Goal: Register for event/course

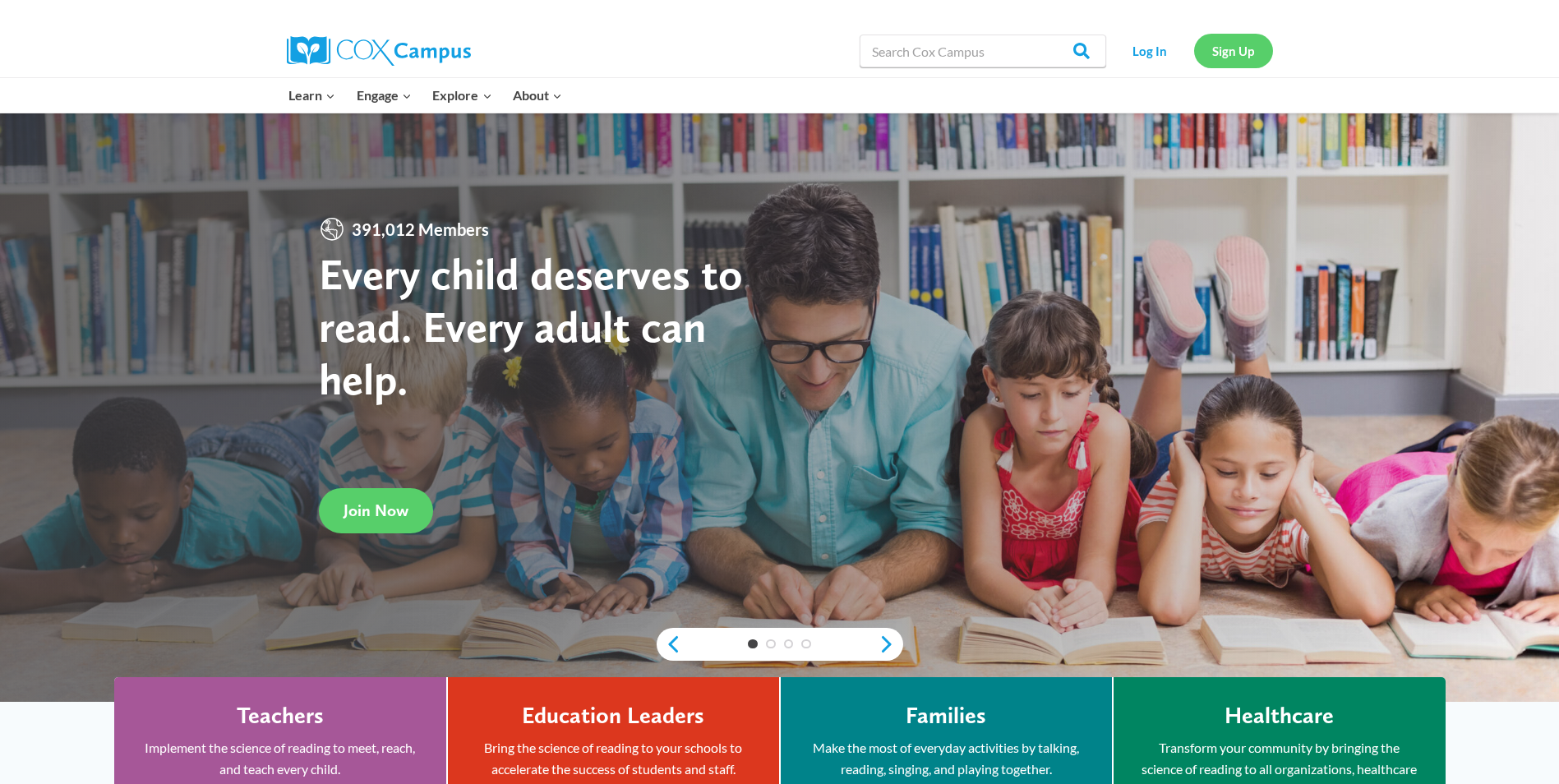
click at [1243, 60] on link "Sign Up" at bounding box center [1233, 51] width 79 height 34
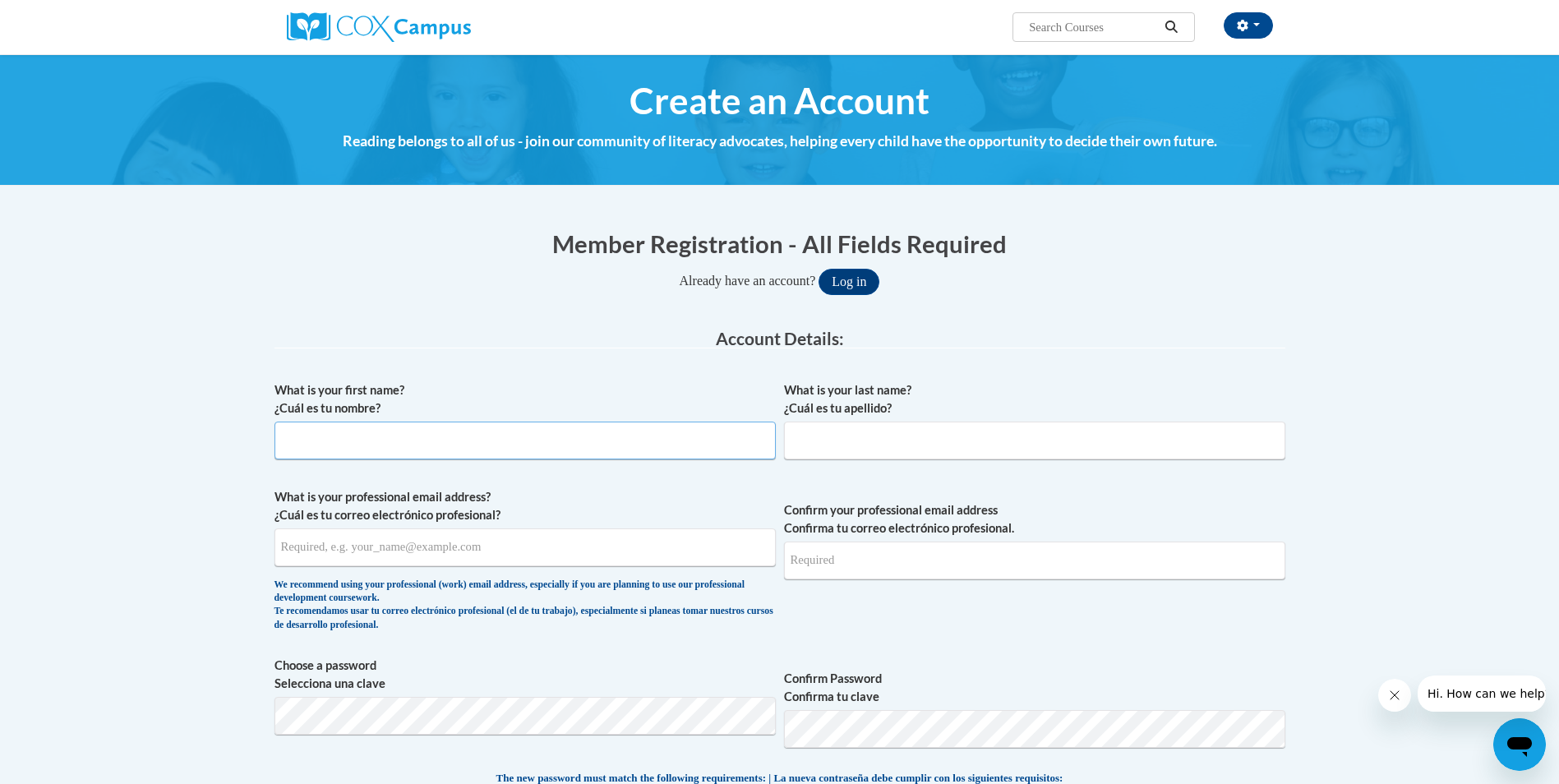
click at [430, 436] on input "What is your first name? ¿Cuál es tu nombre?" at bounding box center [525, 440] width 501 height 37
type input "Lee"
click at [857, 441] on input "What is your last name? ¿Cuál es tu apellido?" at bounding box center [1034, 440] width 501 height 37
type input "Marks"
click at [495, 546] on input "What is your professional email address? ¿Cuál es tu correo electrónico profesi…" at bounding box center [525, 546] width 501 height 37
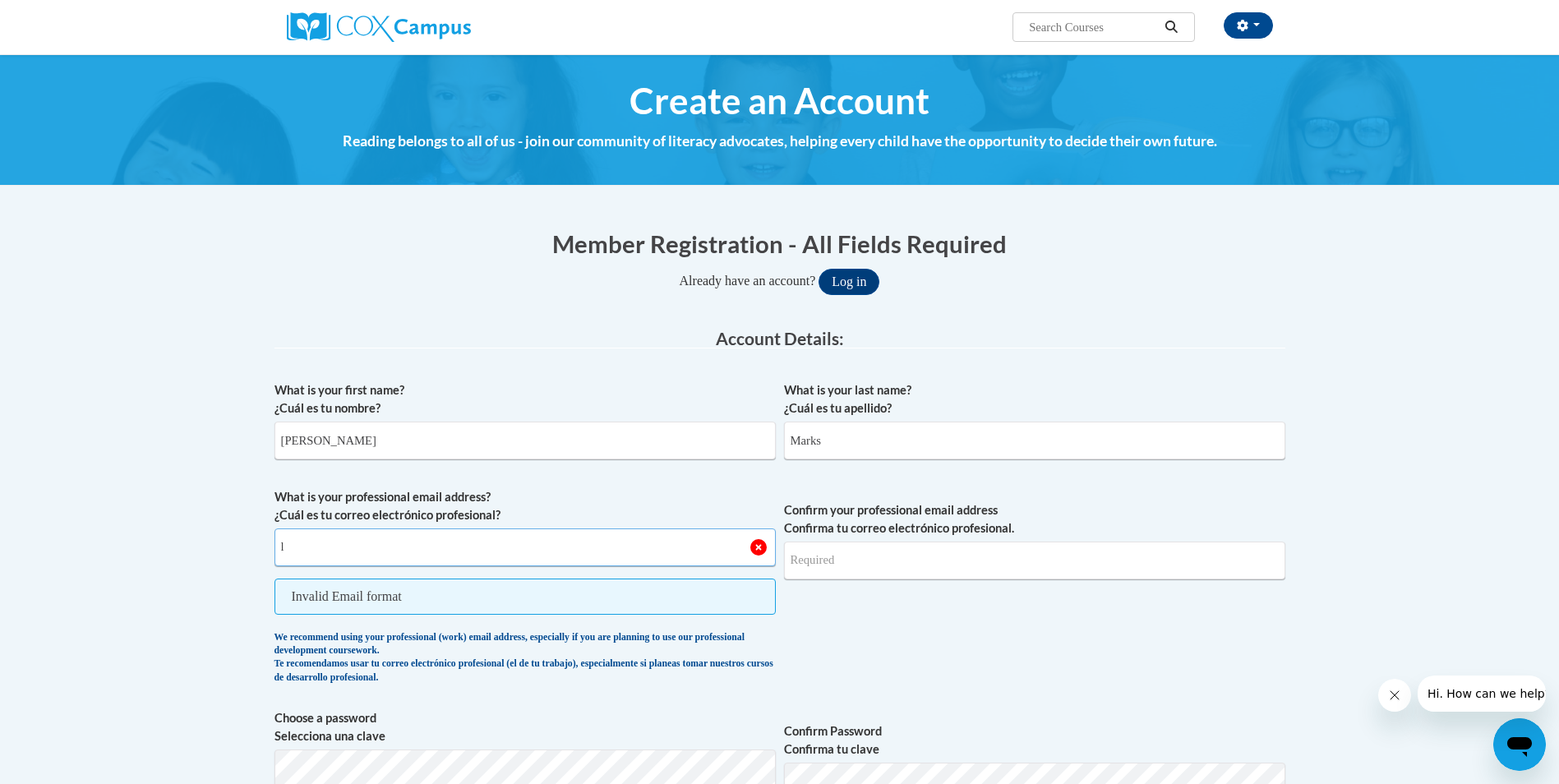
type input "leemrks602@gmail.com"
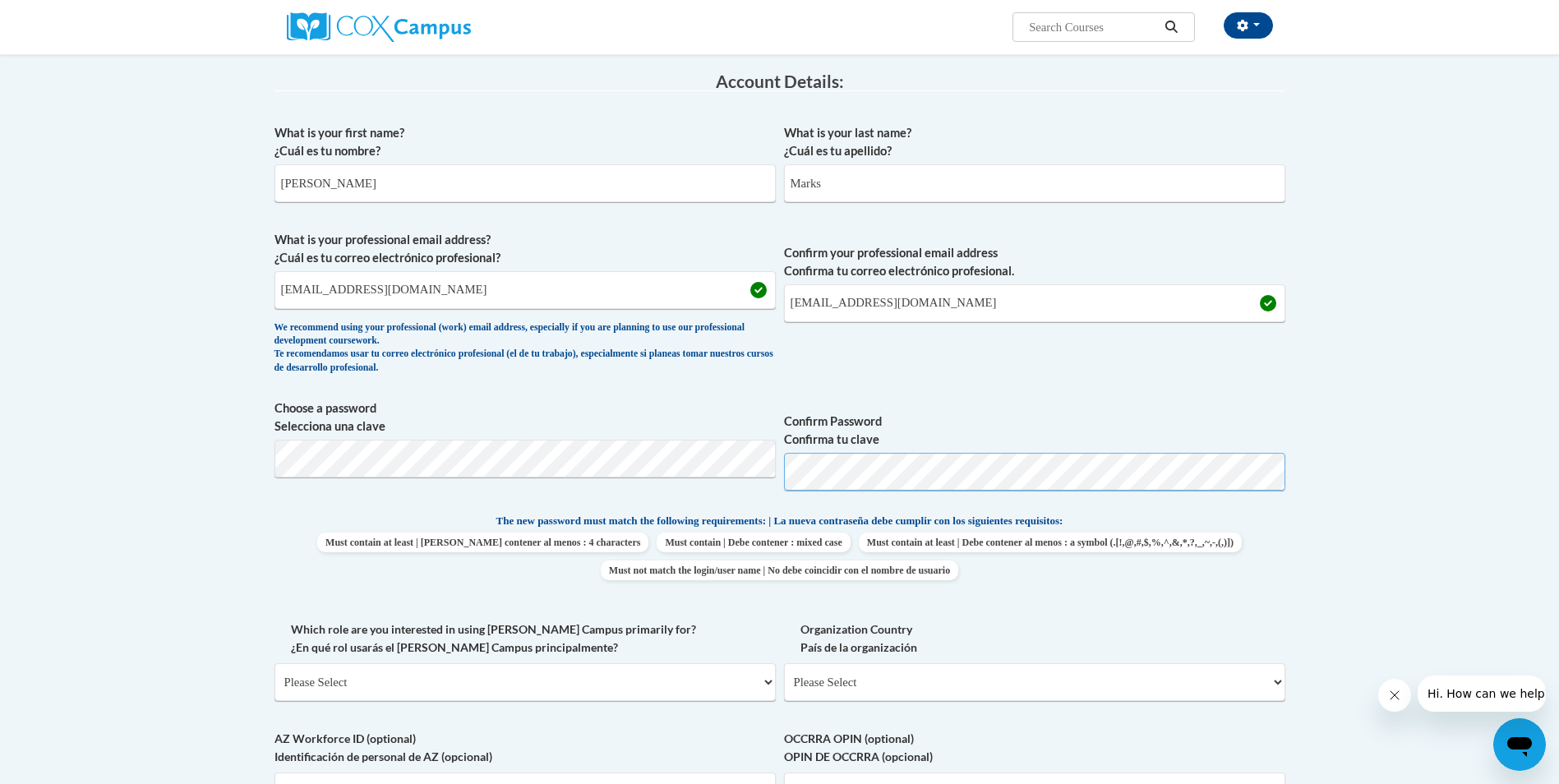
scroll to position [328, 0]
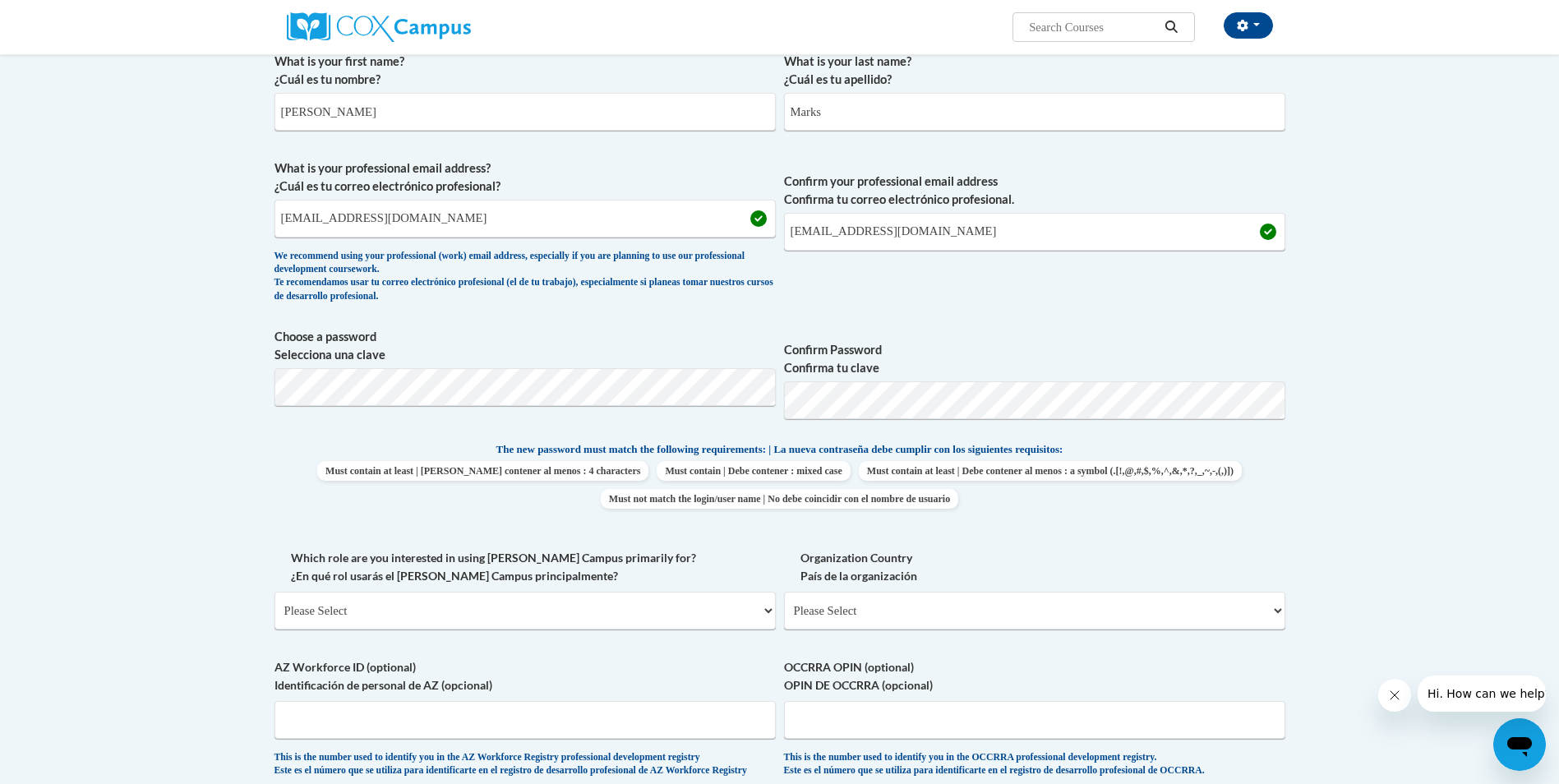
click at [1266, 475] on span "Must contain at least | Debe contener al menos : 4 characters Must contain | De…" at bounding box center [780, 484] width 1011 height 48
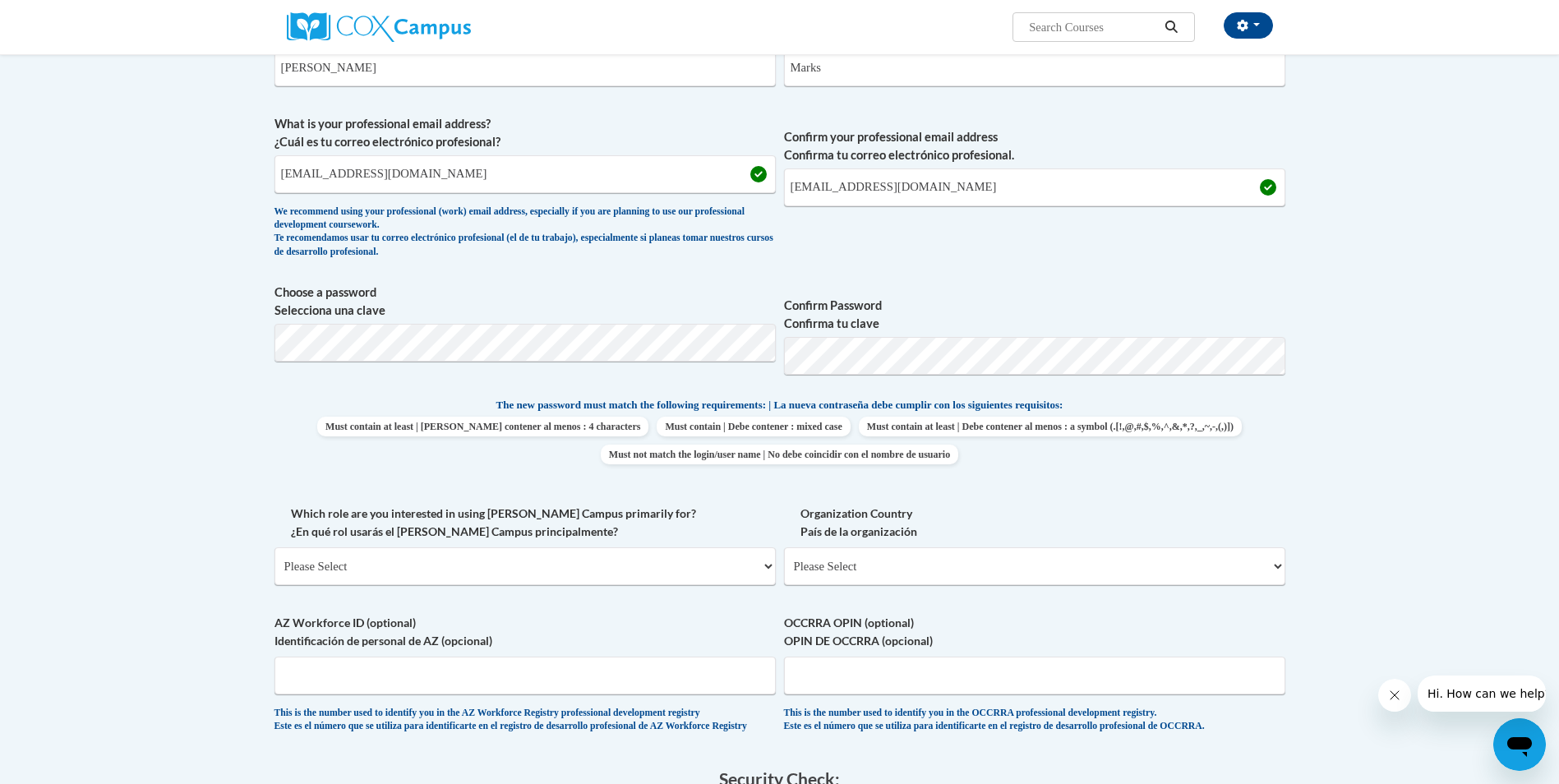
scroll to position [410, 0]
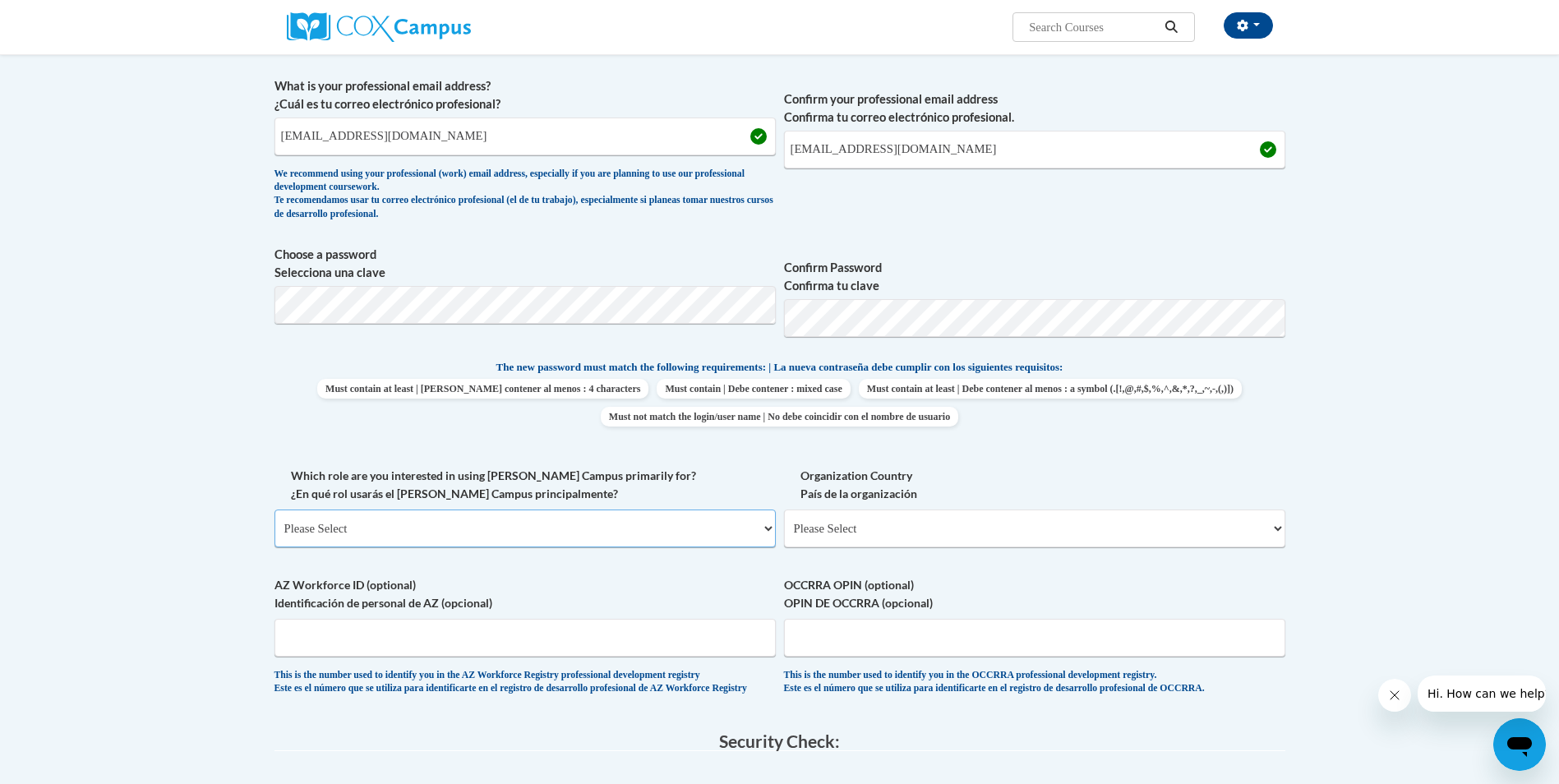
click at [438, 524] on select "Please Select College/University | Colegio/Universidad Community/Nonprofit Part…" at bounding box center [525, 528] width 501 height 37
select select "fbf2d438-af2f-41f8-98f1-81c410e29de3"
click at [275, 510] on select "Please Select College/University | Colegio/Universidad Community/Nonprofit Part…" at bounding box center [525, 528] width 501 height 37
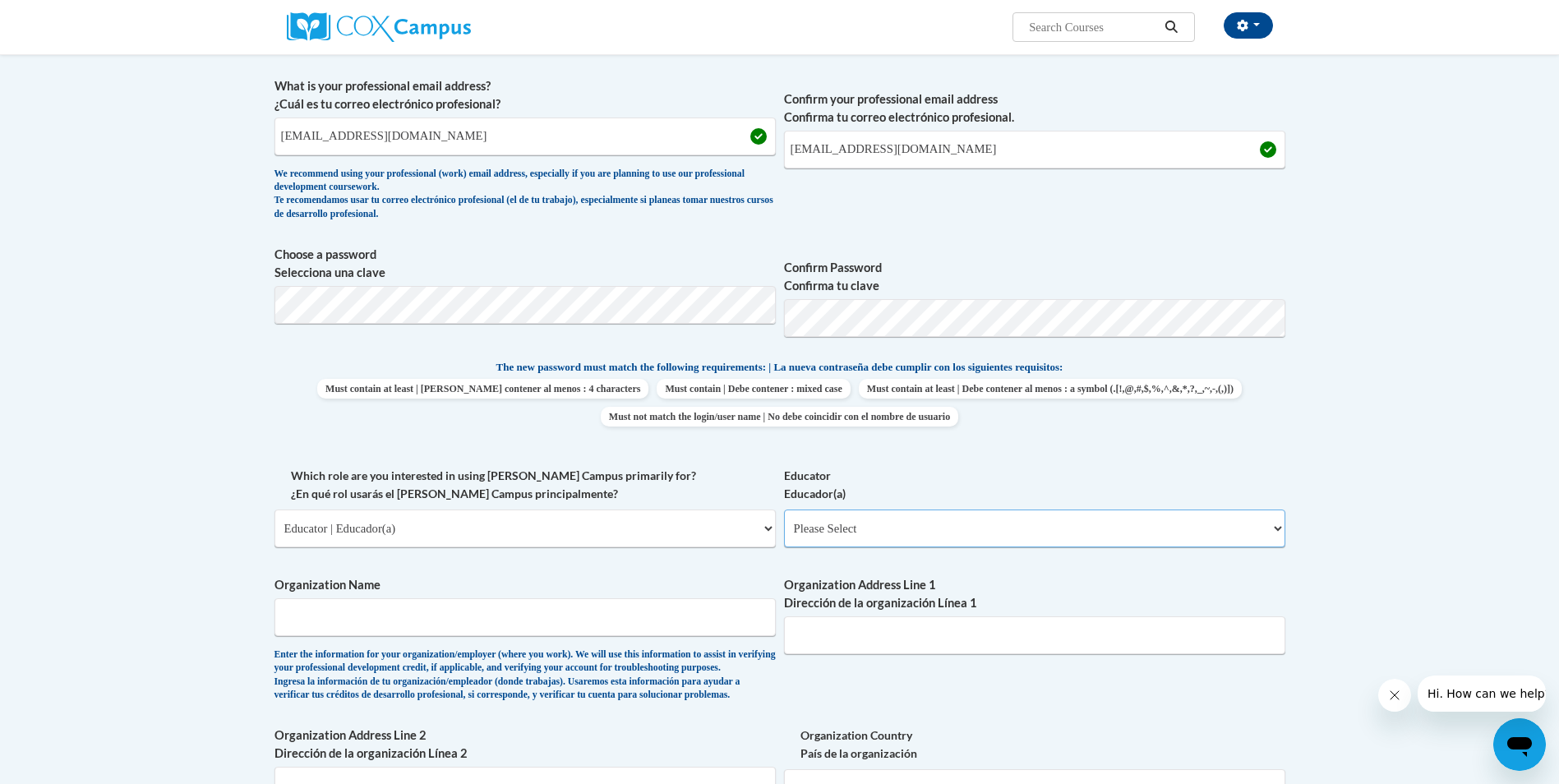
click at [814, 520] on select "Please Select Early Learning/Daycare Teacher/Family Home Care Provider | Maestr…" at bounding box center [1034, 528] width 501 height 37
select select "5e2af403-4f2c-4e49-a02f-103e55d7b75b"
click at [784, 510] on select "Please Select Early Learning/Daycare Teacher/Family Home Care Provider | Maestr…" at bounding box center [1034, 528] width 501 height 37
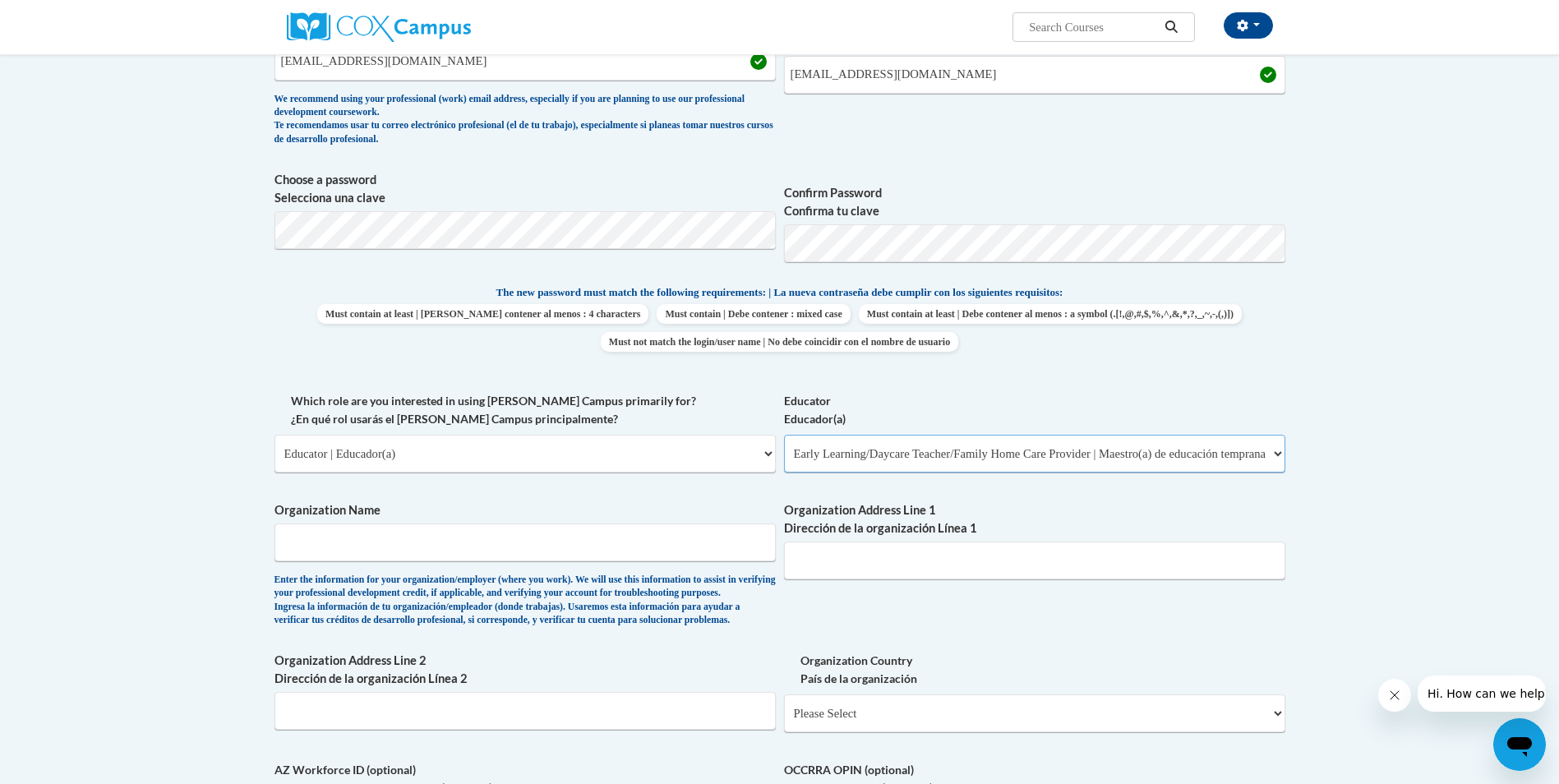
scroll to position [575, 0]
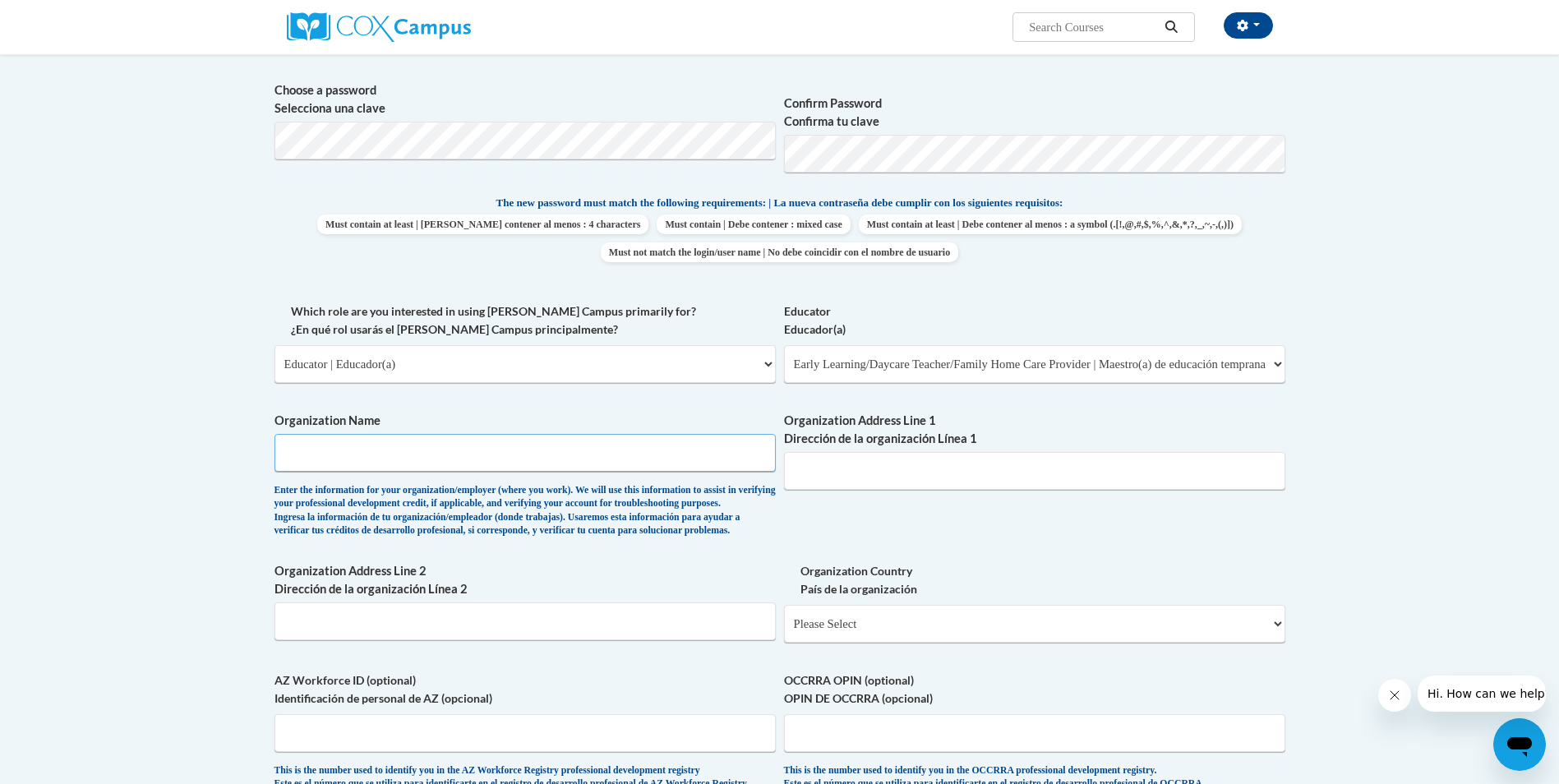
click at [437, 448] on input "Organization Name" at bounding box center [525, 452] width 501 height 37
type input "Children's Treehouse of Knowledge"
type input "309 Ohio Street Lexington, KY 40508"
select select "ad49bcad-a171-4b2e-b99c-48b446064914"
select select
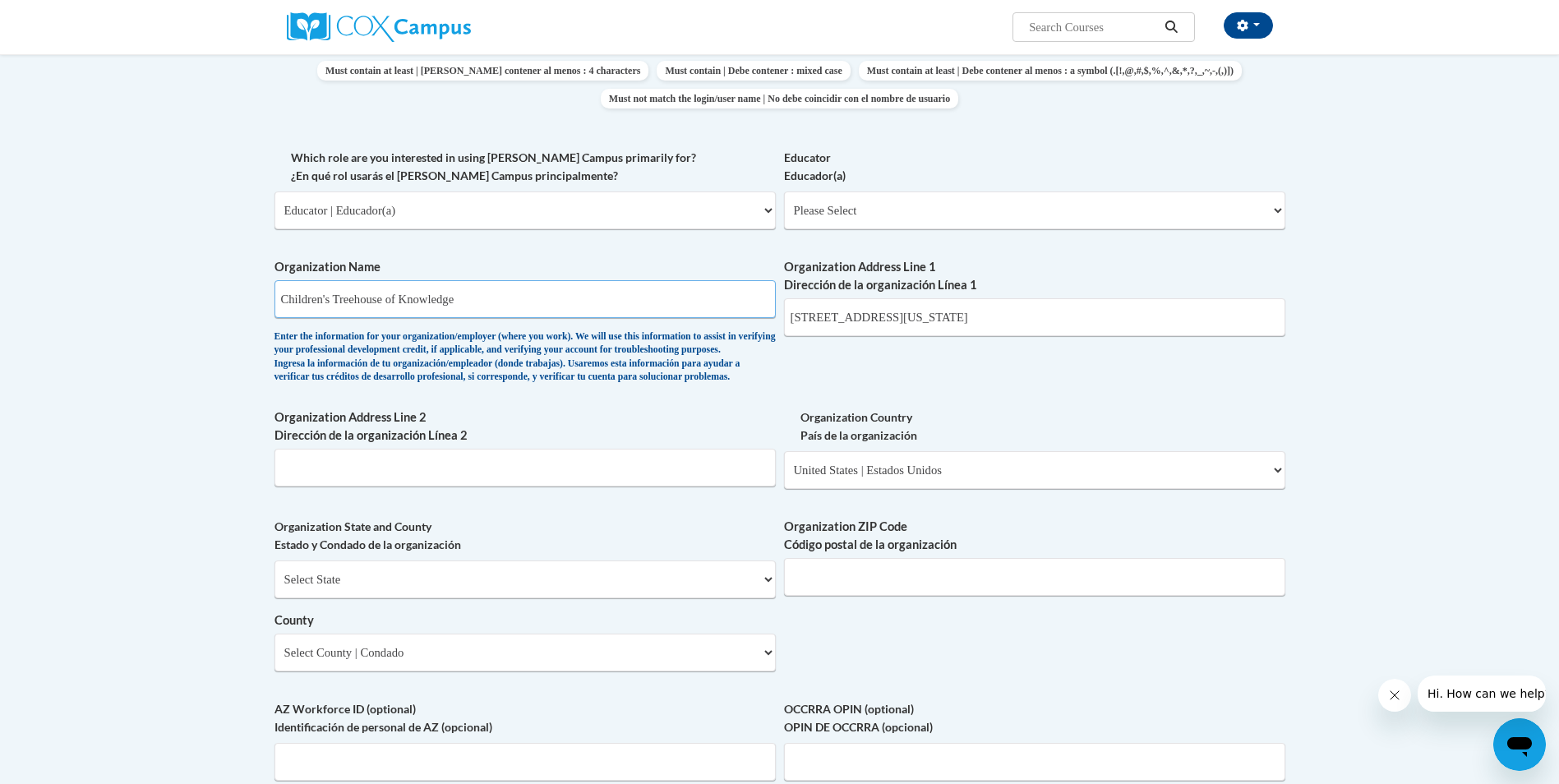
scroll to position [740, 0]
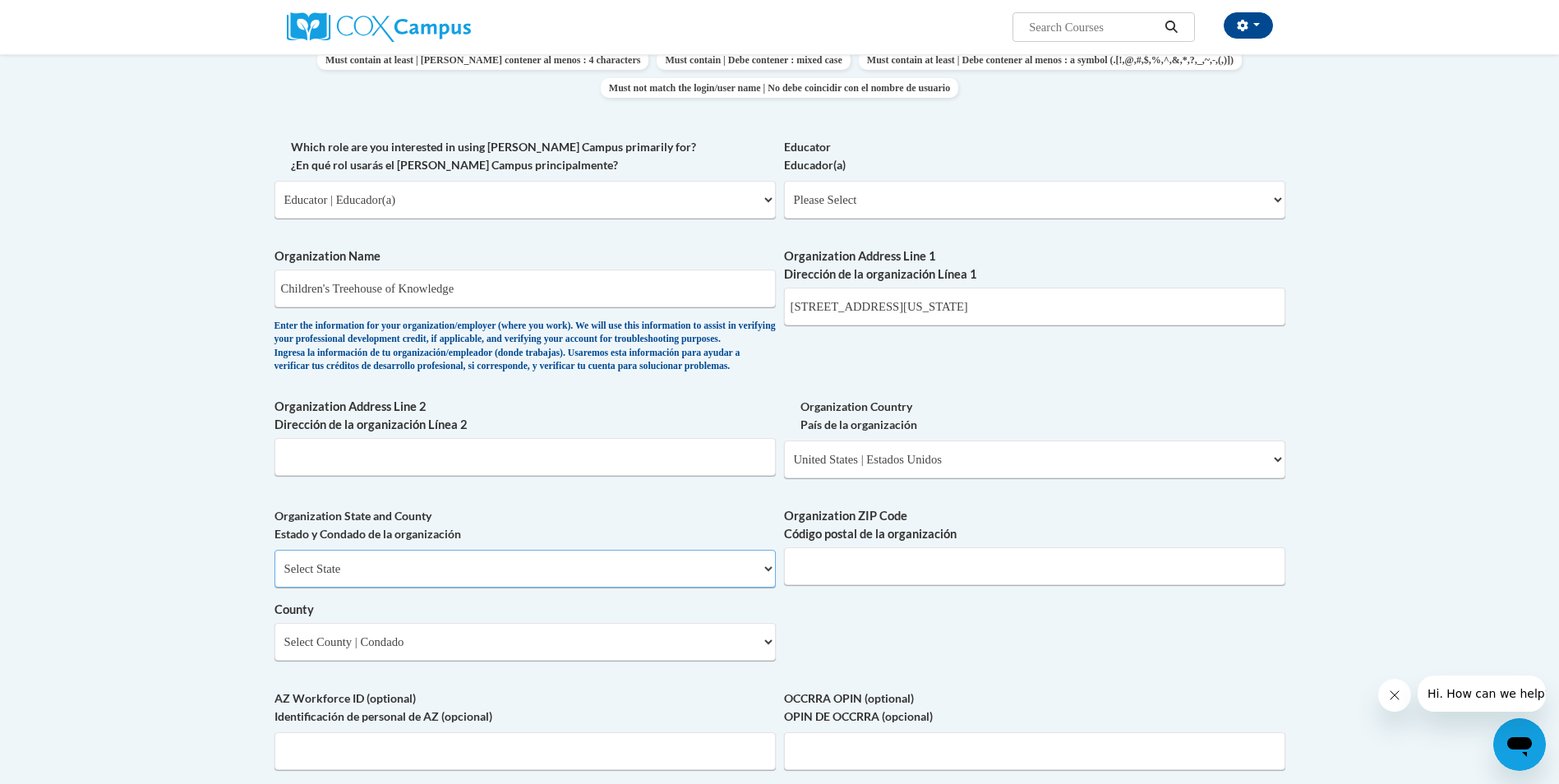
click at [410, 587] on select "Select State Alabama Alaska Arizona Arkansas California Colorado Connecticut De…" at bounding box center [525, 568] width 501 height 37
select select "Kentucky"
click at [275, 576] on select "Select State Alabama Alaska Arizona Arkansas California Colorado Connecticut De…" at bounding box center [525, 568] width 501 height 37
click at [811, 585] on input "Organization ZIP Code Código postal de la organización" at bounding box center [1034, 565] width 501 height 37
type input "40508"
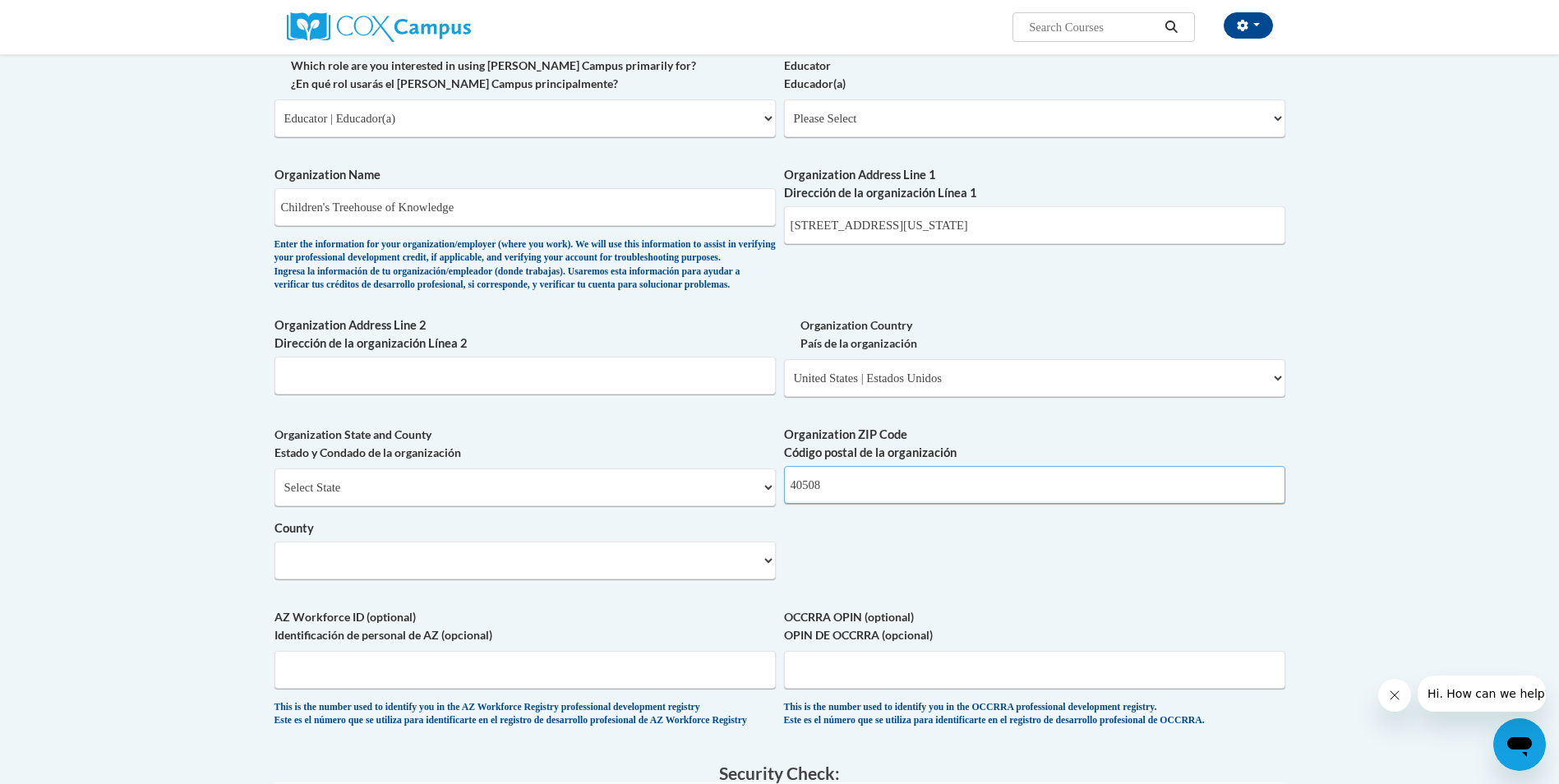
scroll to position [821, 0]
click at [390, 578] on select "Select County Adair Allen Anderson Ballard Barren Bath Bell Boone Bourbon Boyd …" at bounding box center [525, 558] width 501 height 37
select select "Fayette"
click at [275, 567] on select "Select County Adair Allen Anderson Ballard Barren Bath Bell Boone Bourbon Boyd …" at bounding box center [525, 558] width 501 height 37
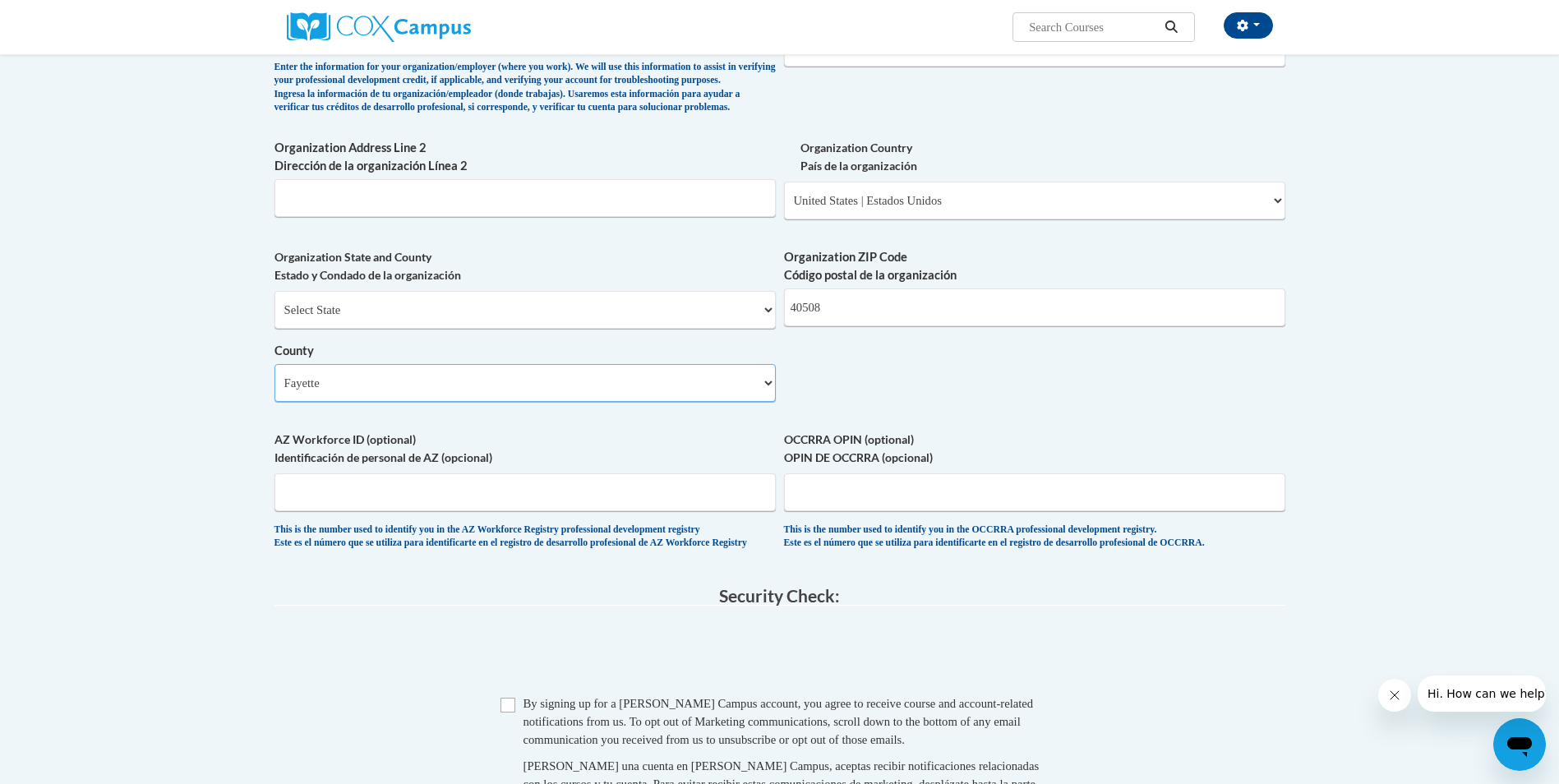
scroll to position [1068, 0]
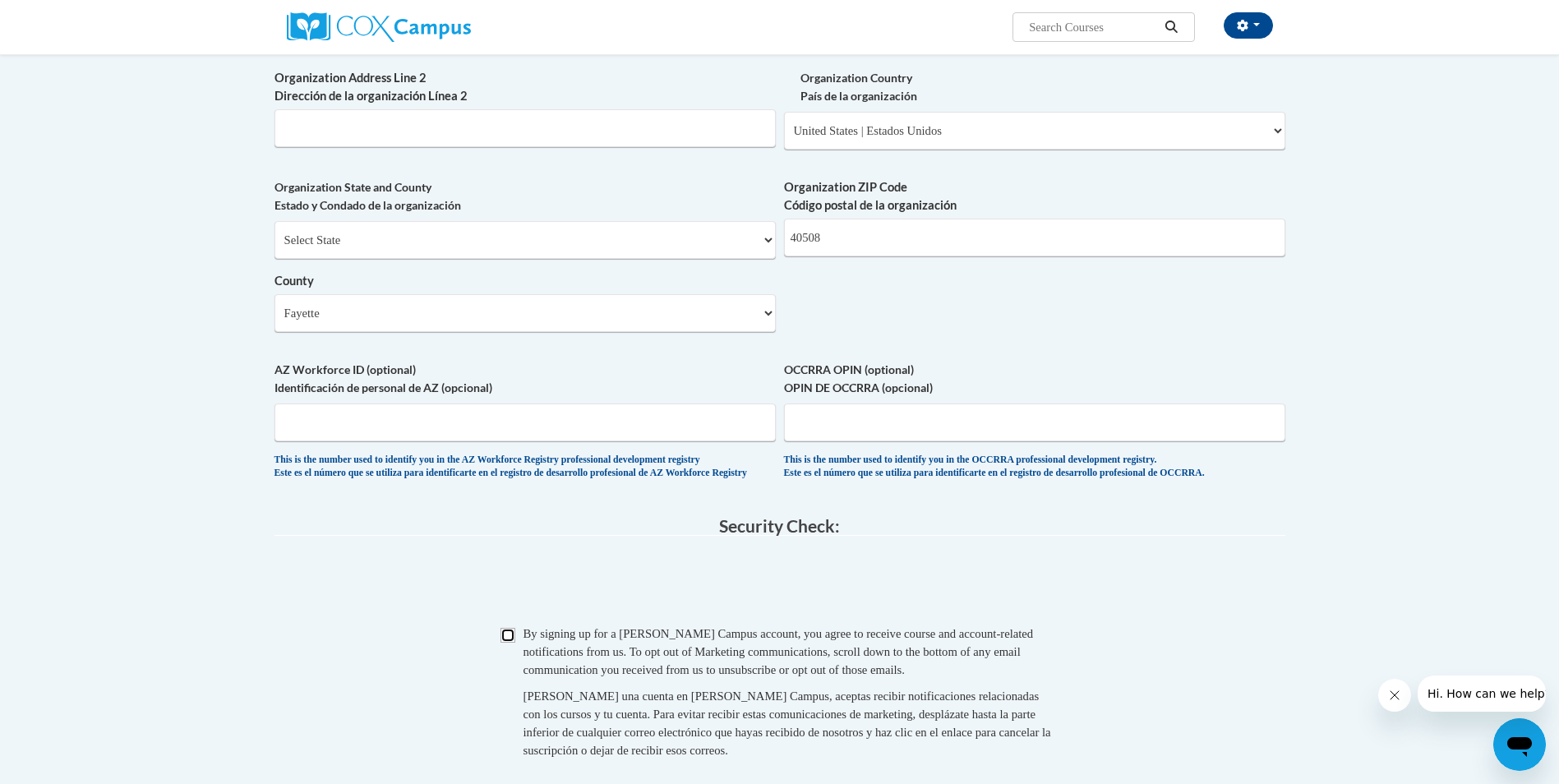
click at [507, 642] on input "Checkbox" at bounding box center [507, 634] width 15 height 15
checkbox input "true"
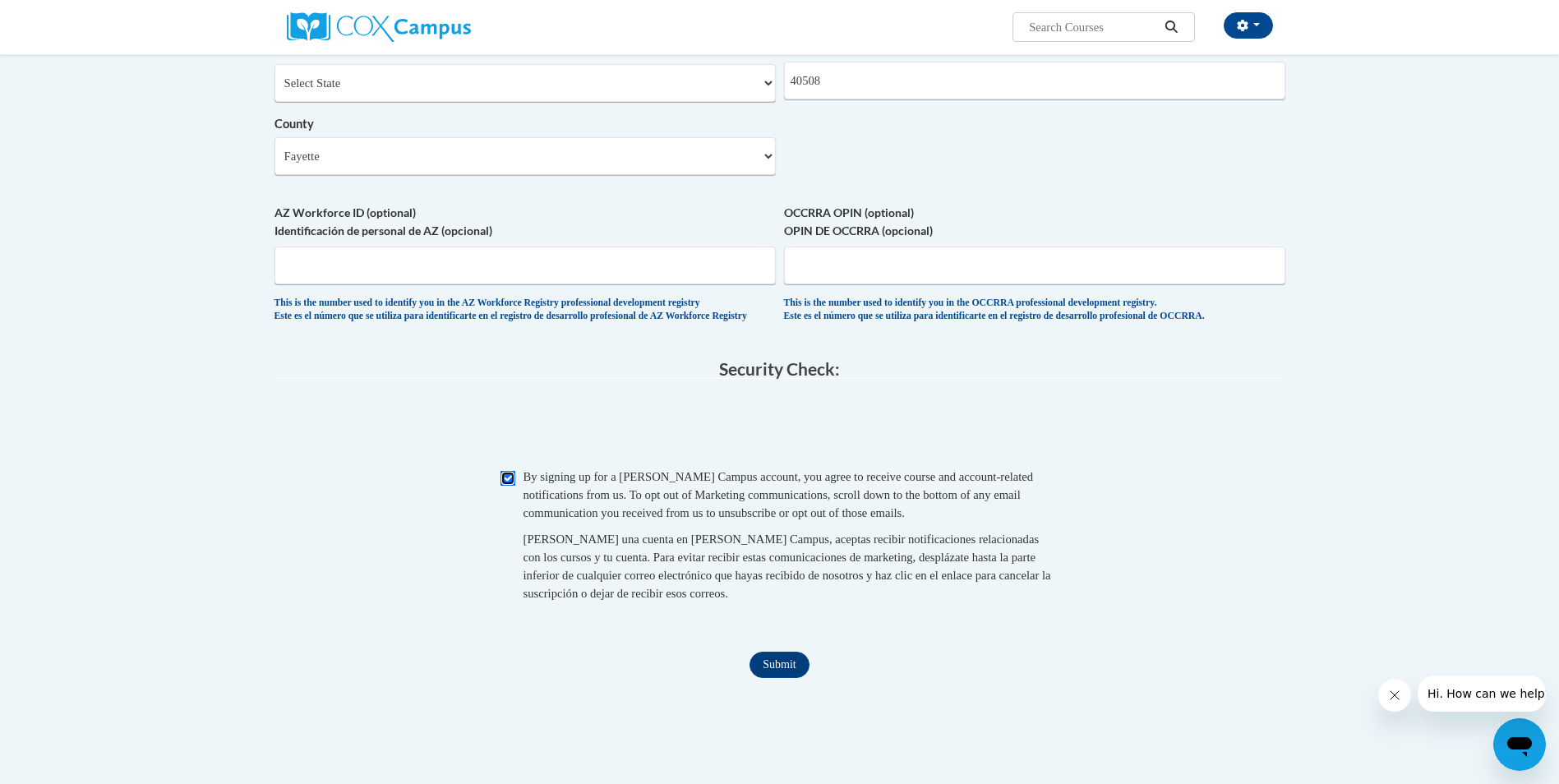
scroll to position [1232, 0]
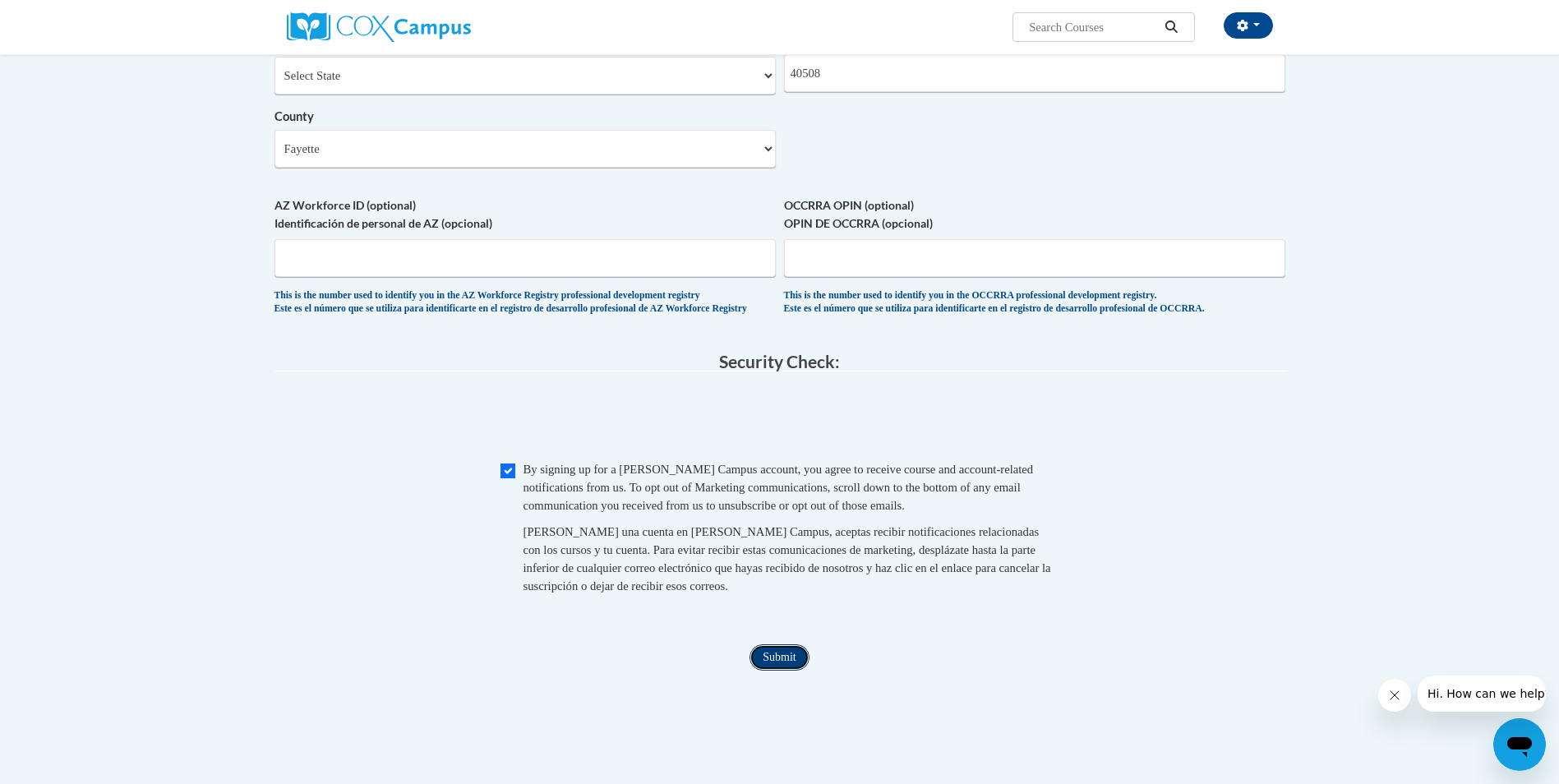
click at [769, 670] on input "Submit" at bounding box center [779, 657] width 59 height 26
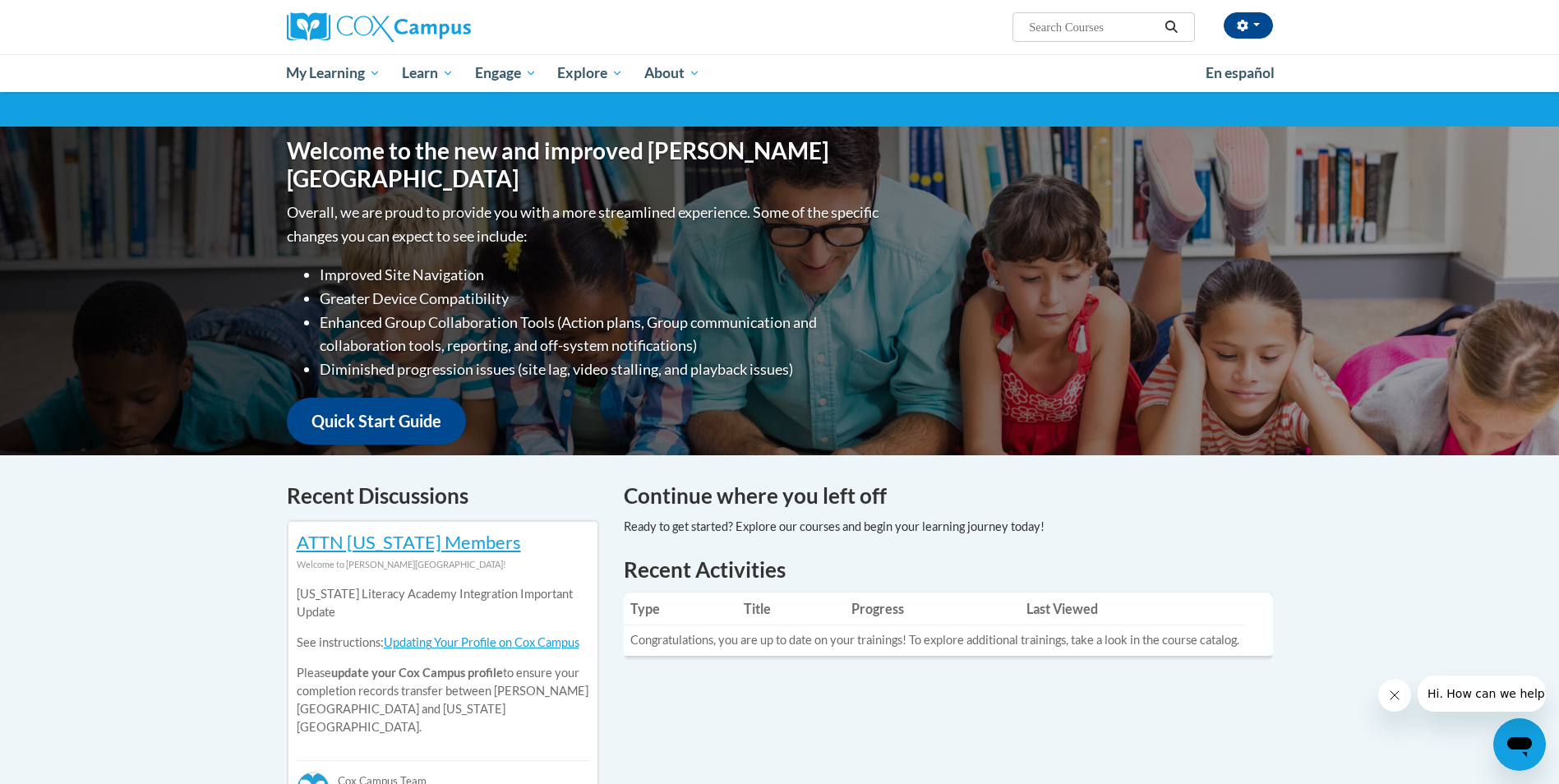
scroll to position [82, 0]
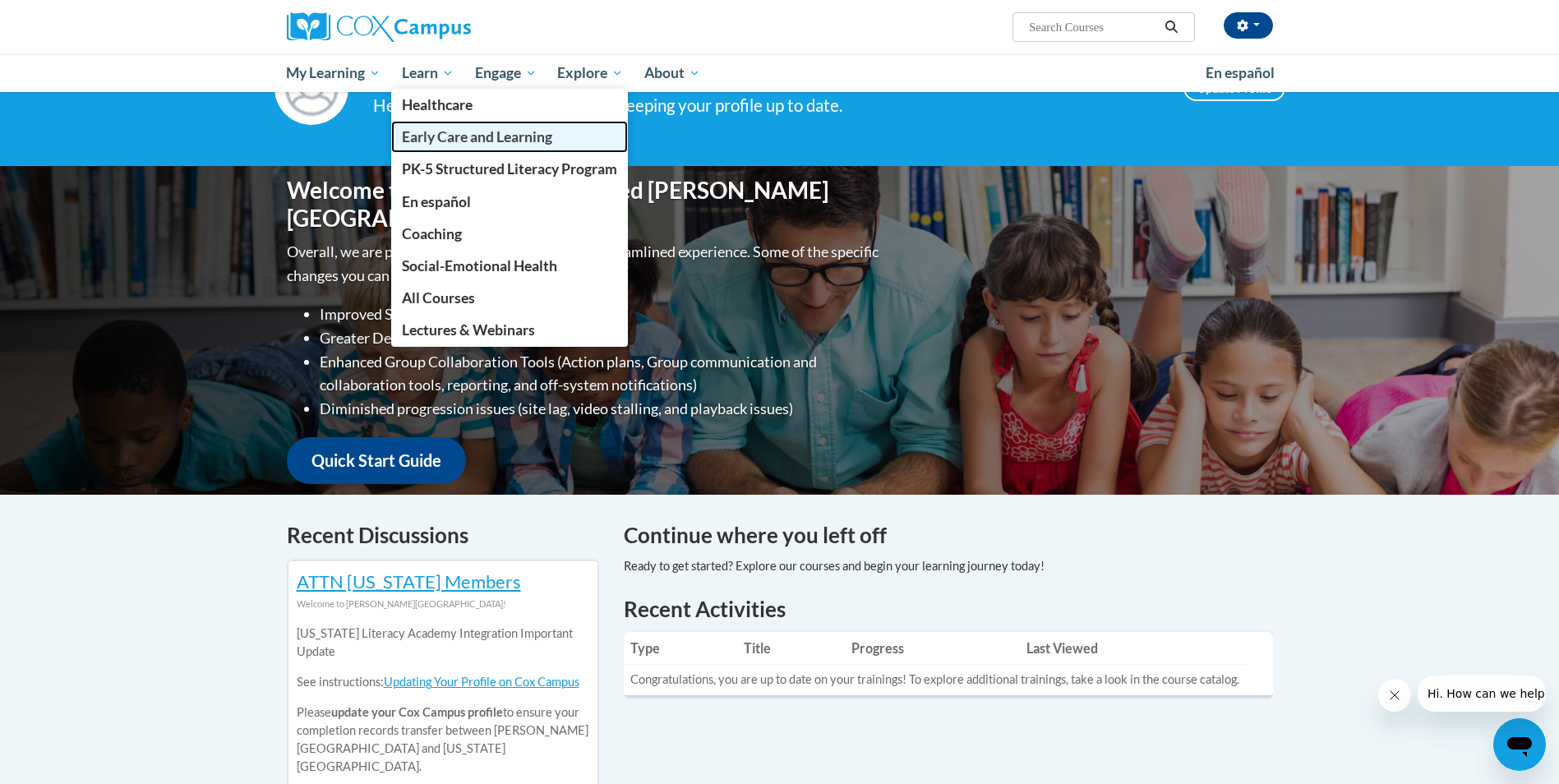
click at [437, 135] on span "Early Care and Learning" at bounding box center [477, 137] width 151 height 17
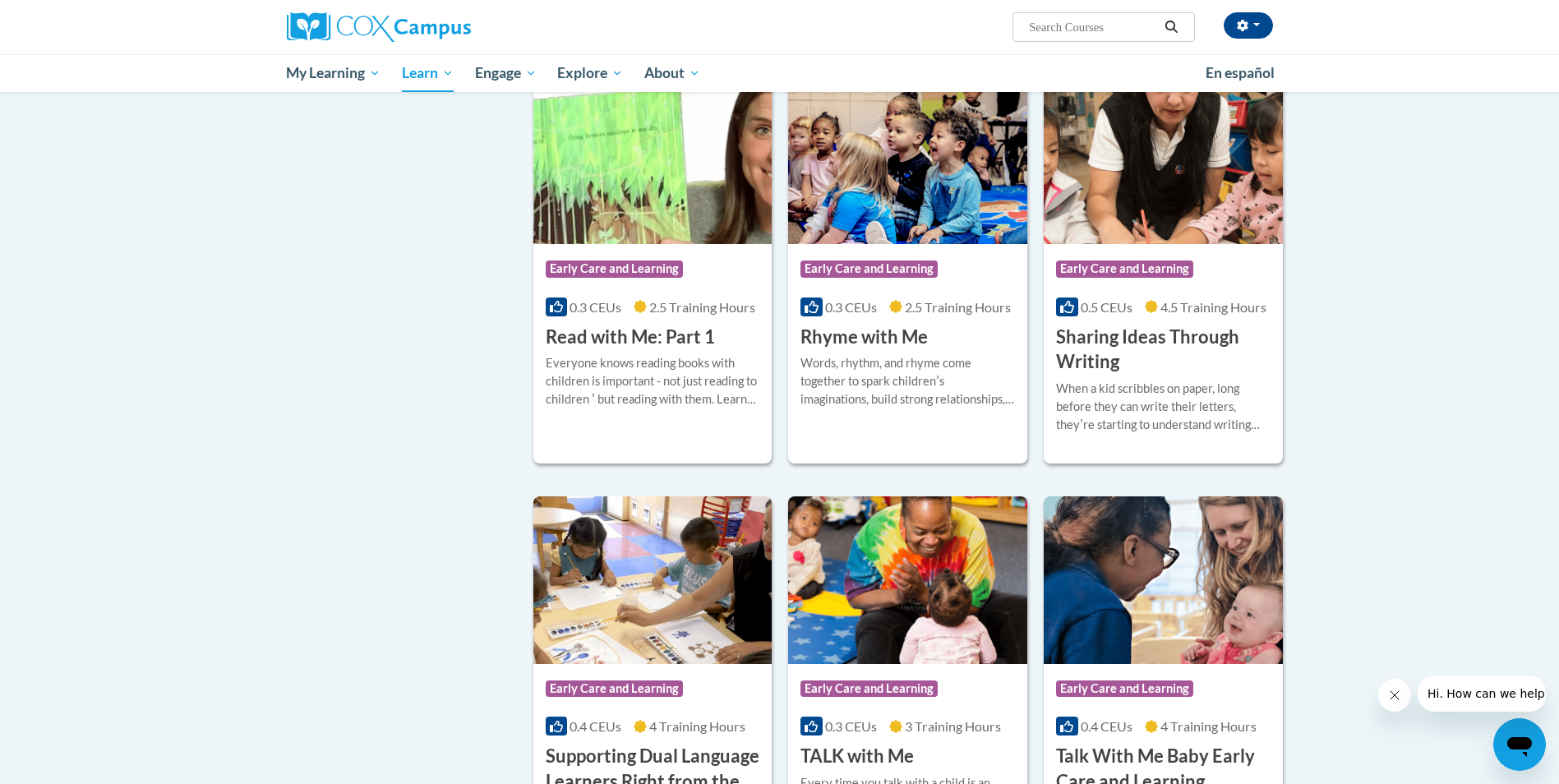
scroll to position [1807, 0]
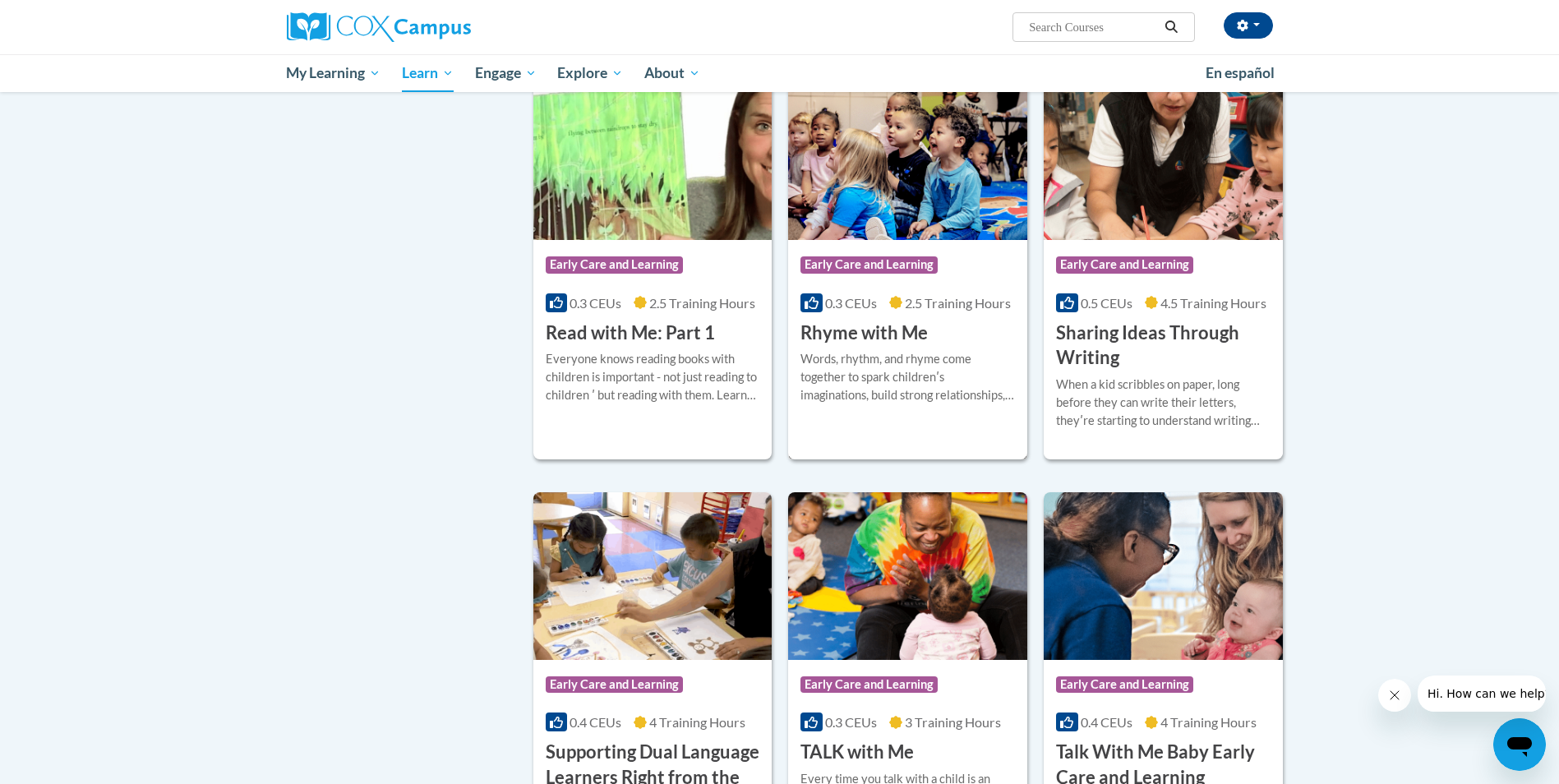
click at [863, 346] on h3 "Rhyme with Me" at bounding box center [864, 333] width 127 height 25
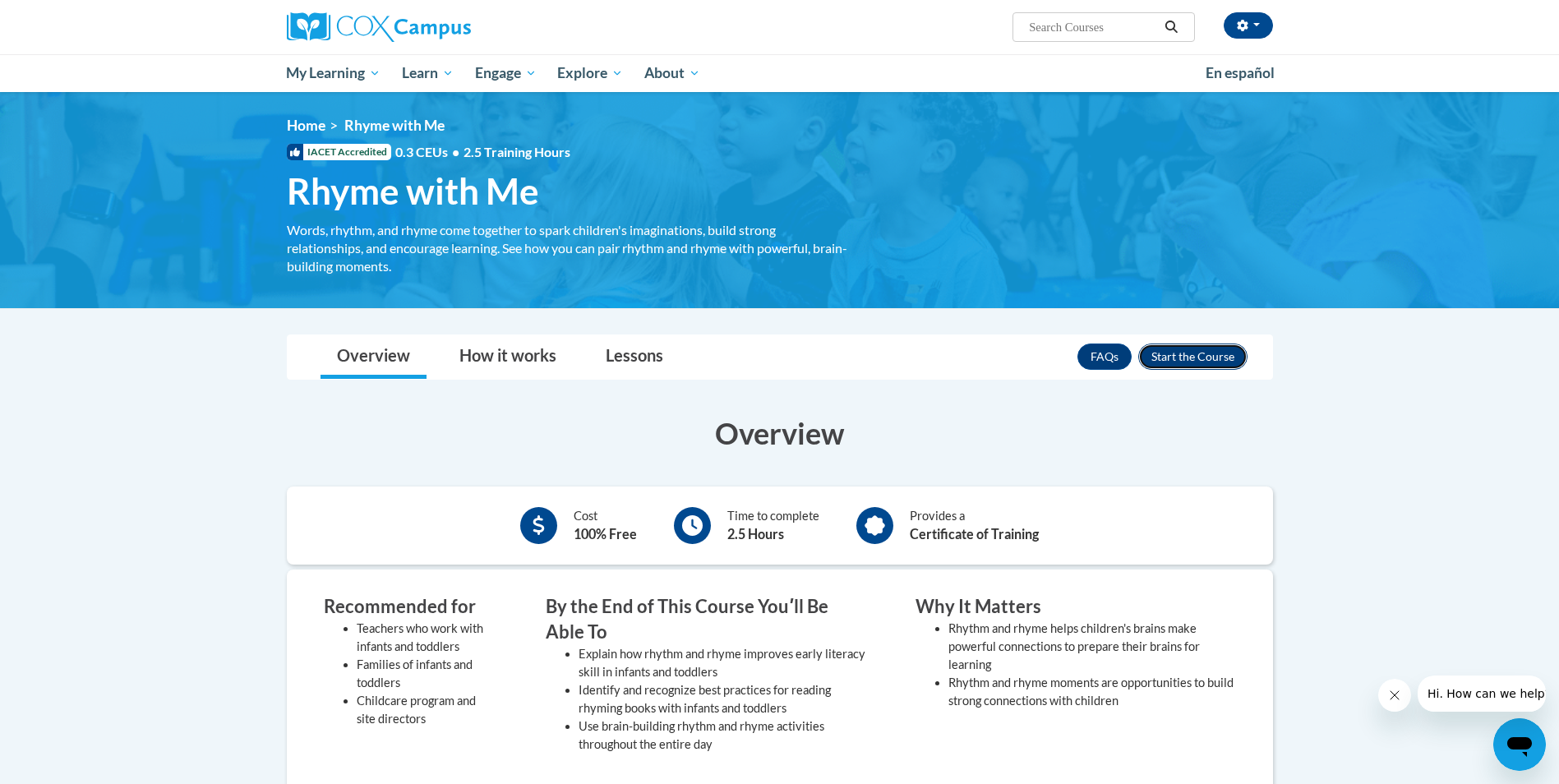
click at [1200, 361] on button "Enroll" at bounding box center [1192, 356] width 109 height 26
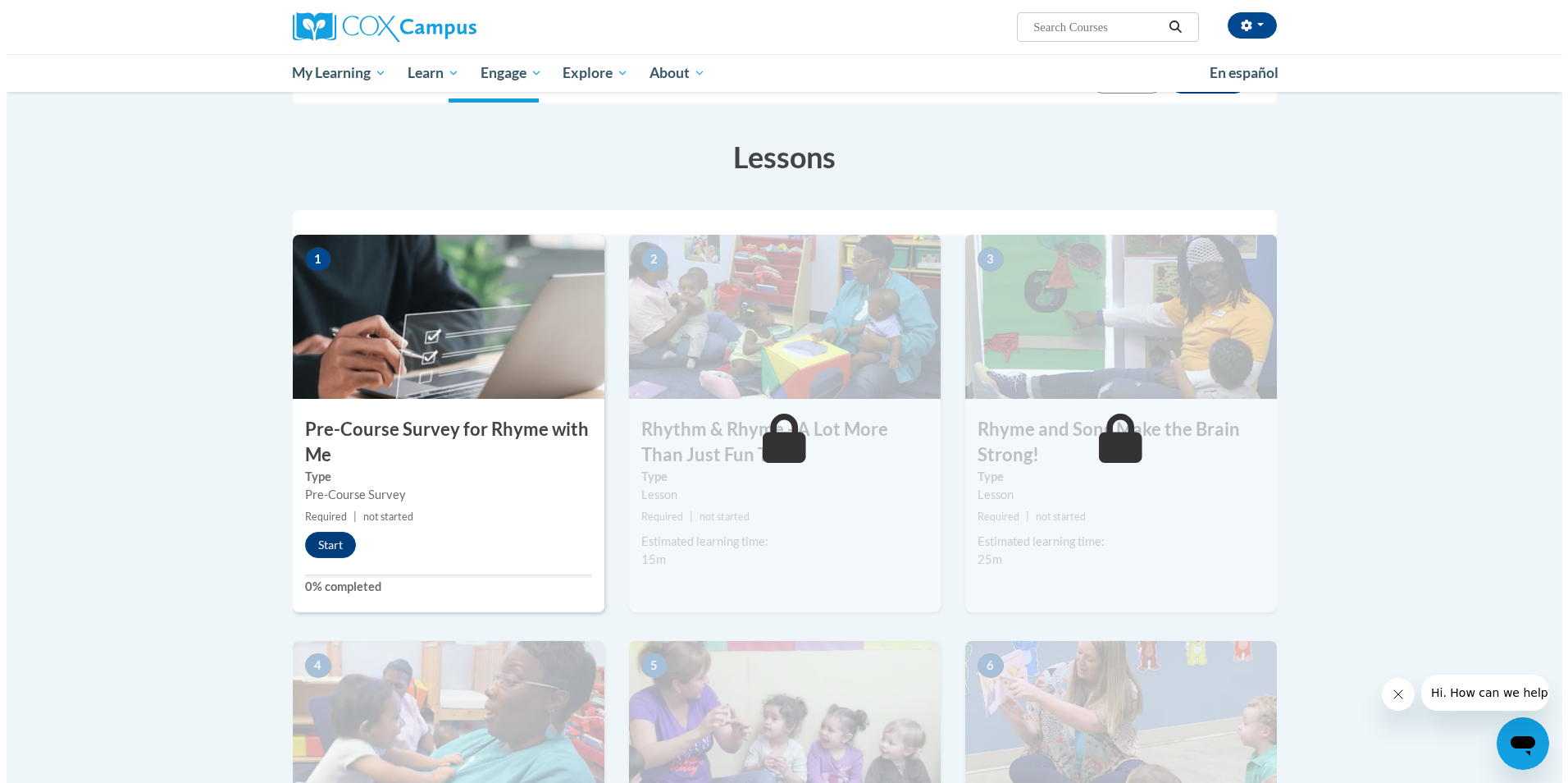
scroll to position [246, 0]
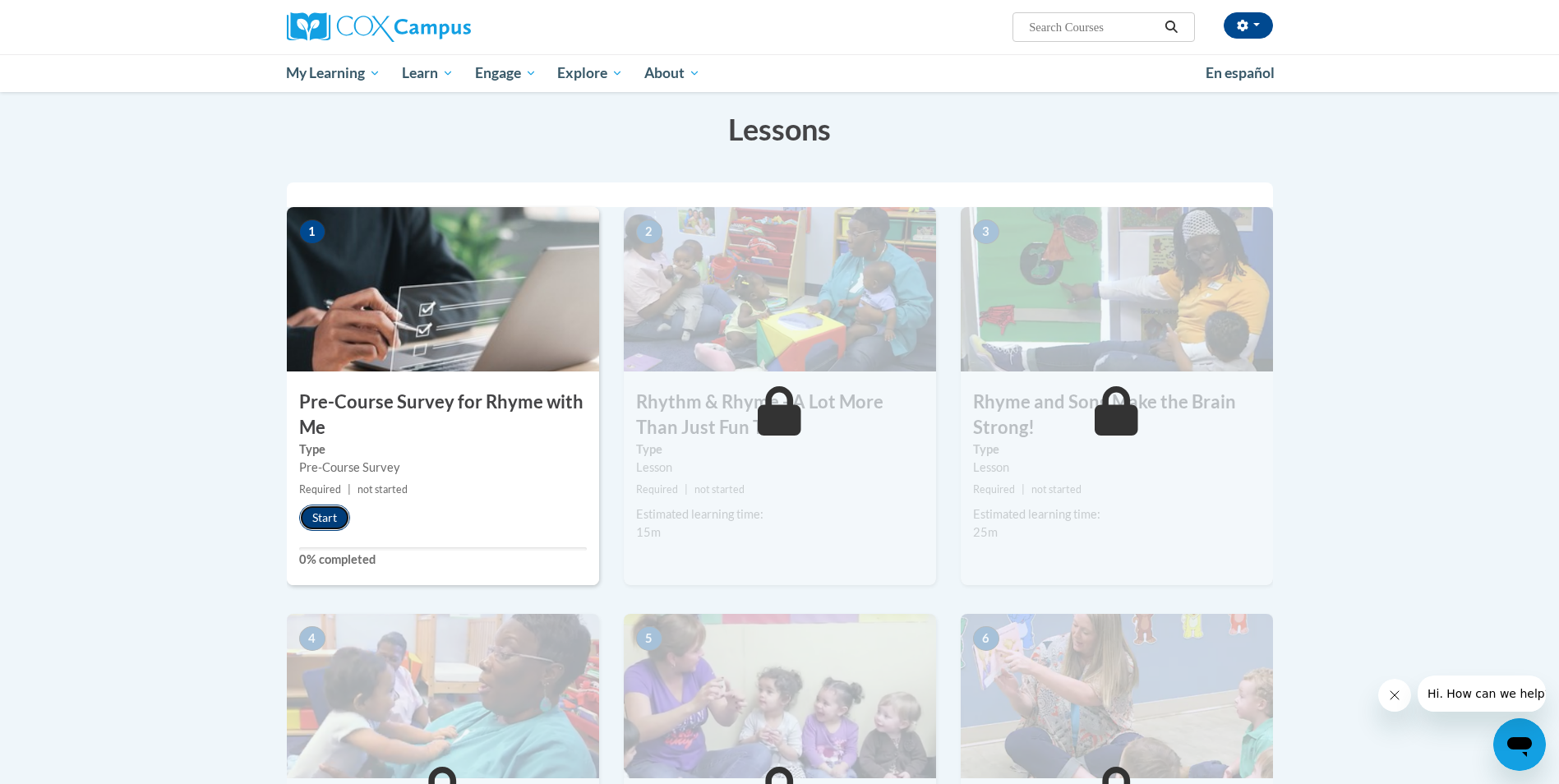
click at [328, 513] on button "Start" at bounding box center [324, 517] width 51 height 26
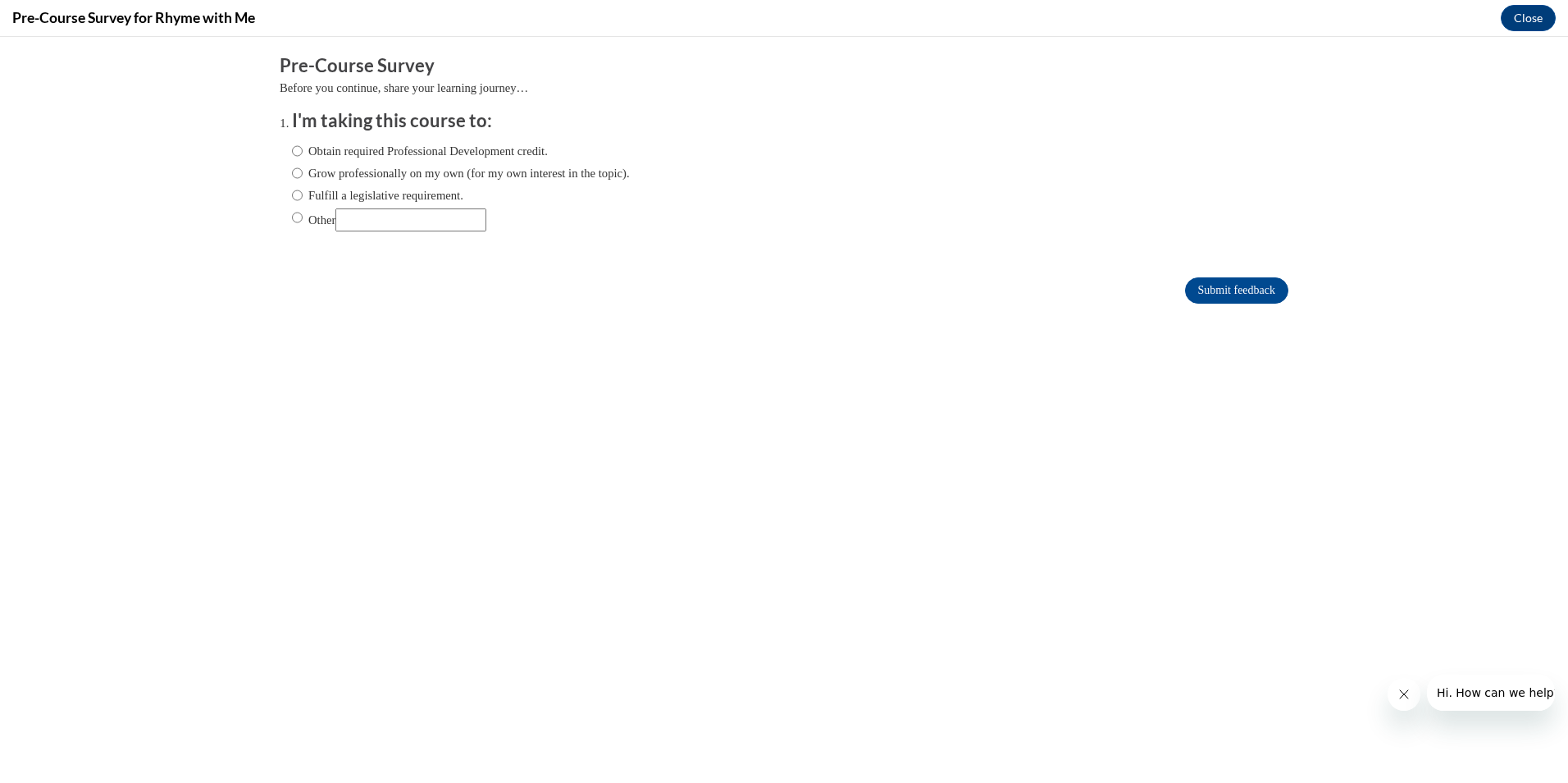
scroll to position [0, 0]
click at [292, 151] on input "Obtain required Professional Development credit." at bounding box center [297, 151] width 10 height 18
radio input "true"
click at [1203, 288] on input "Submit feedback" at bounding box center [1237, 291] width 103 height 26
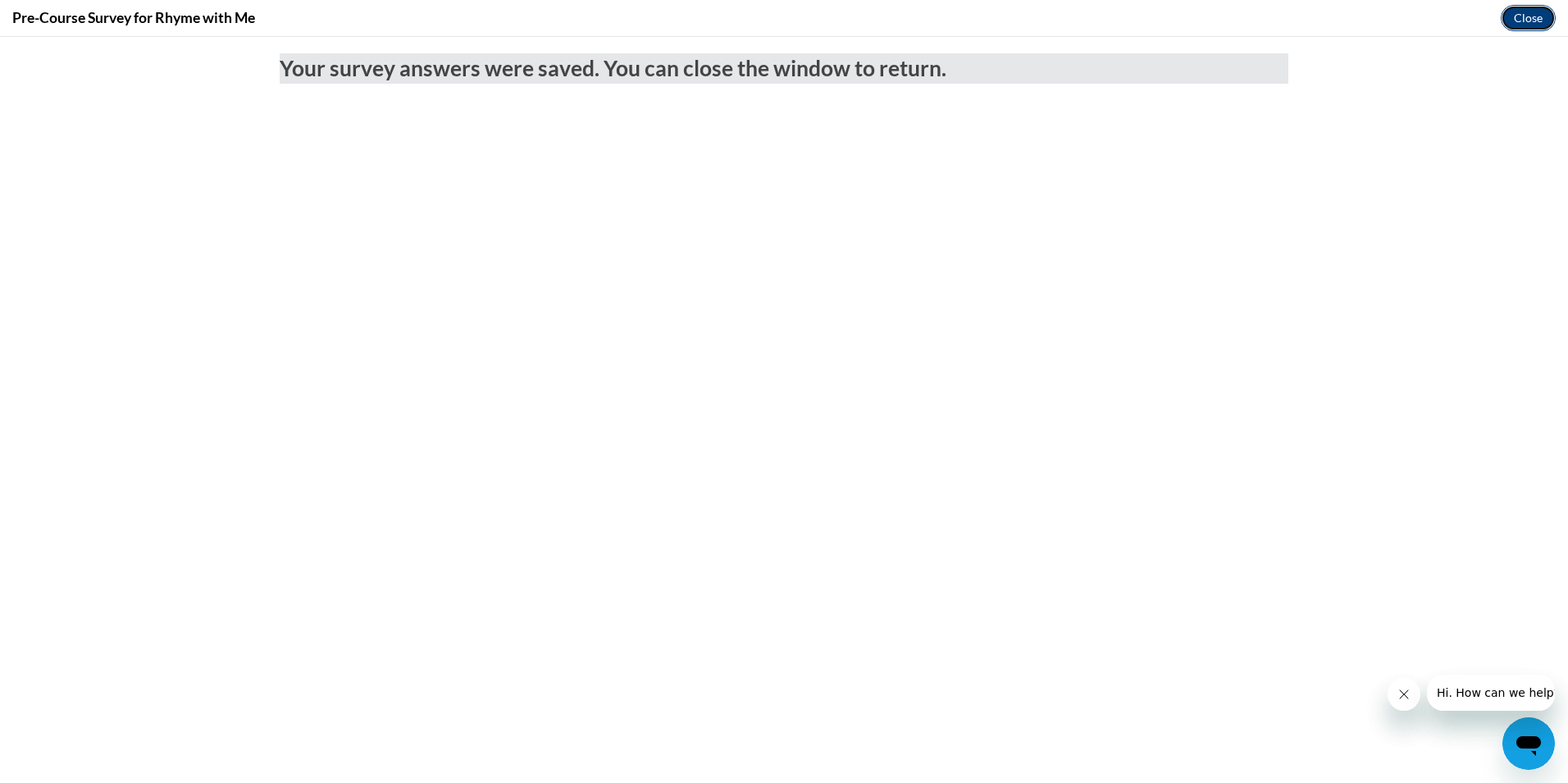
click at [1516, 16] on button "Close" at bounding box center [1528, 18] width 55 height 26
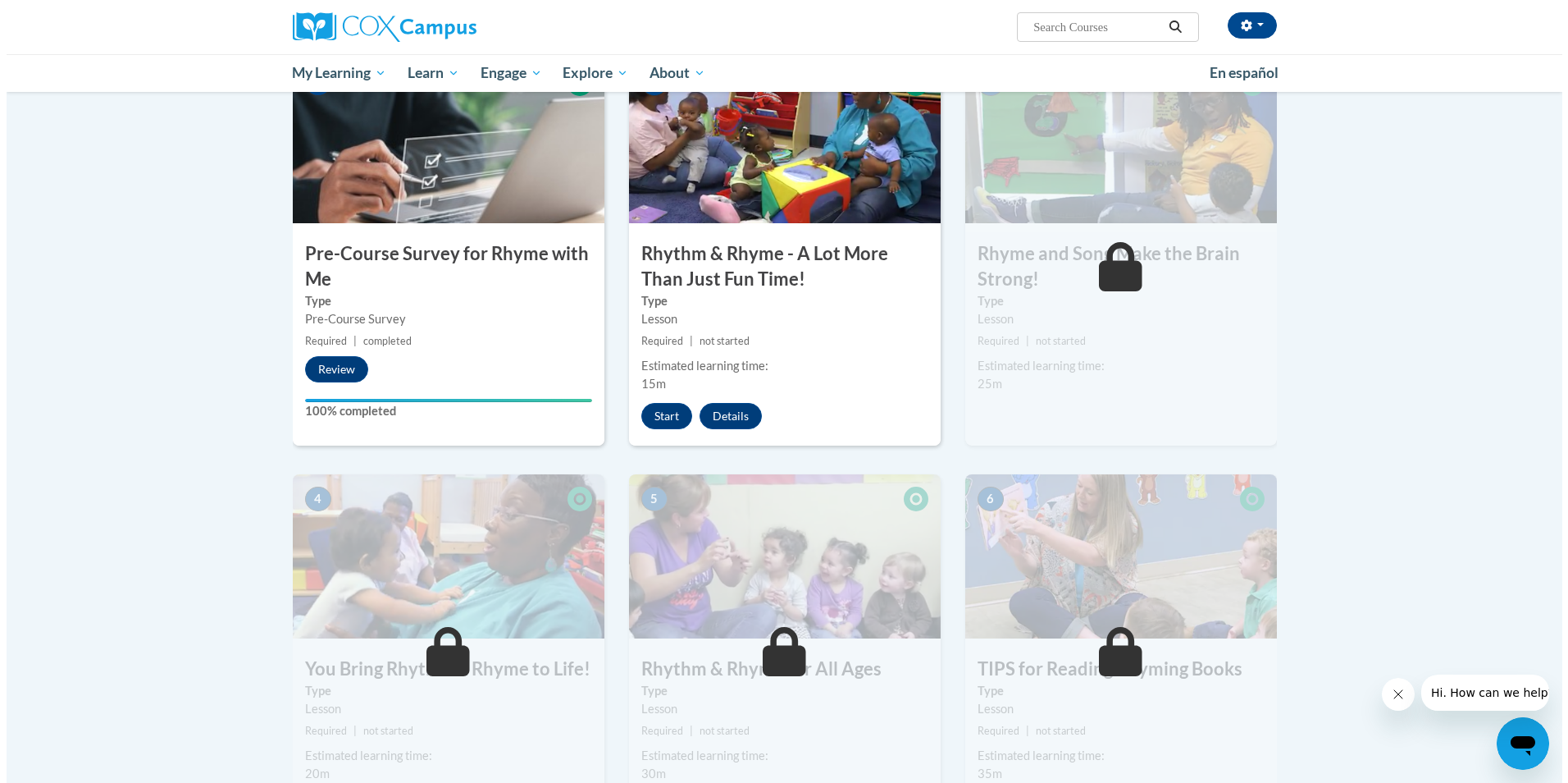
scroll to position [328, 0]
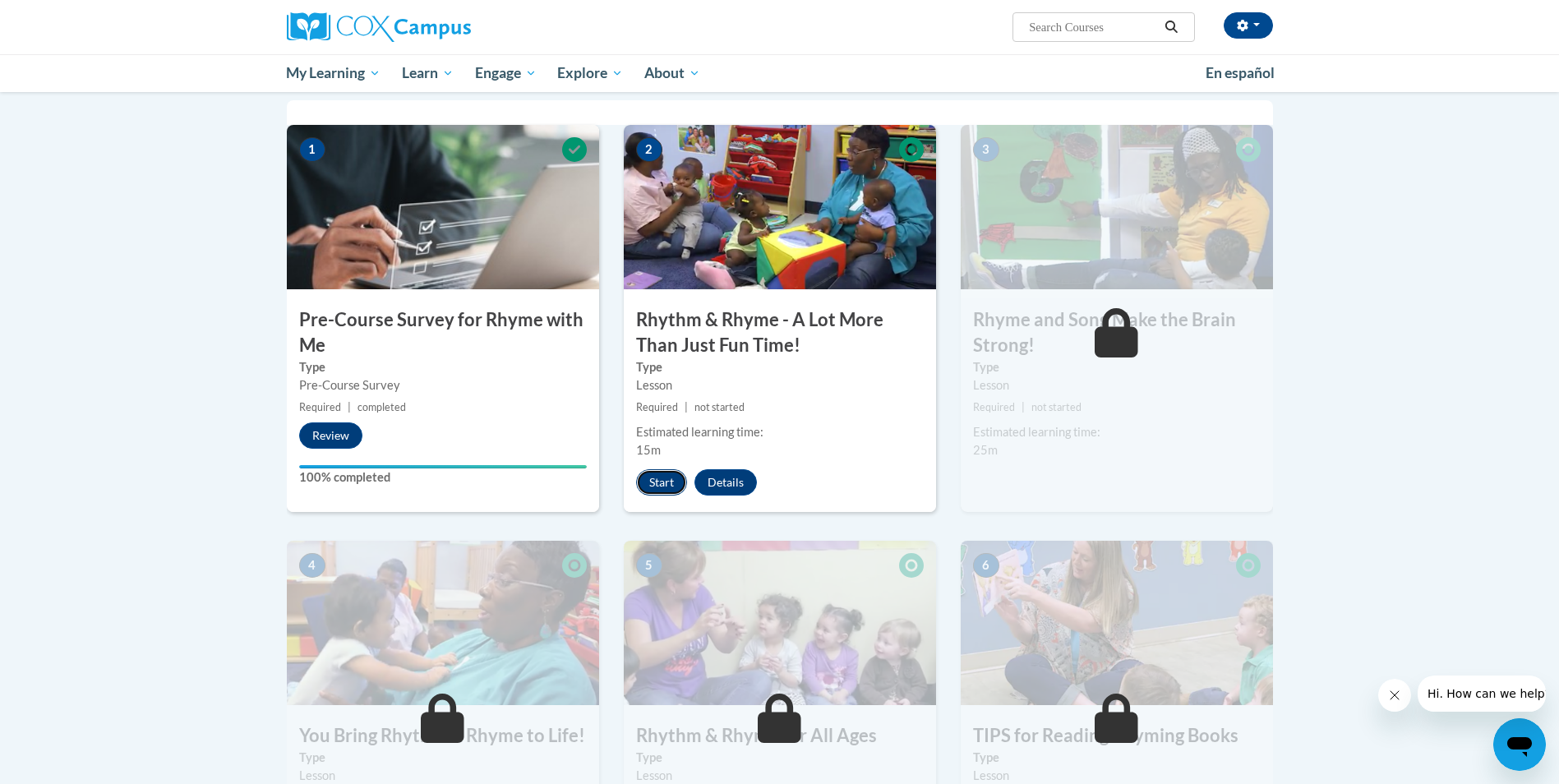
click at [651, 483] on button "Start" at bounding box center [661, 482] width 51 height 26
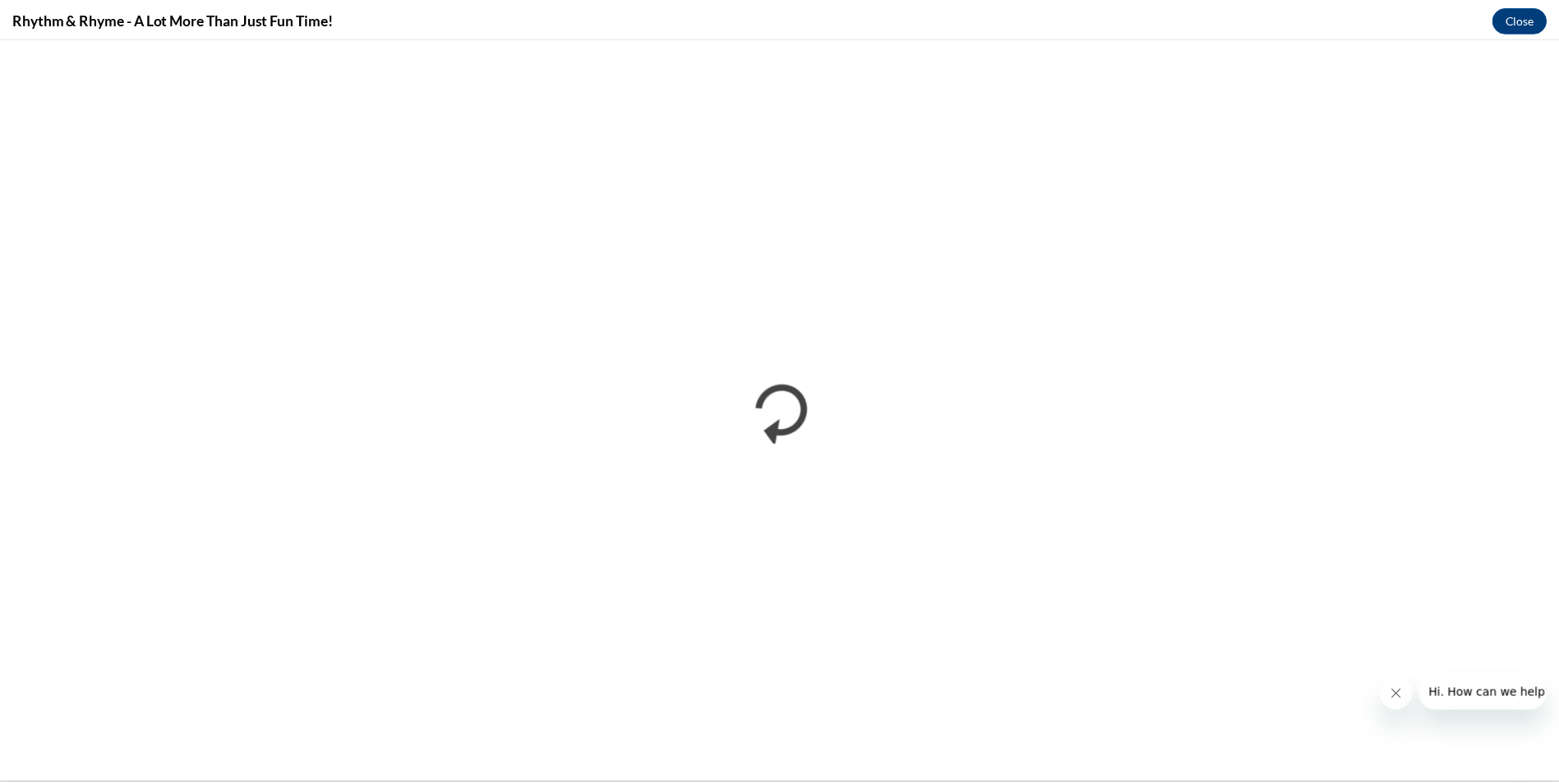
scroll to position [0, 0]
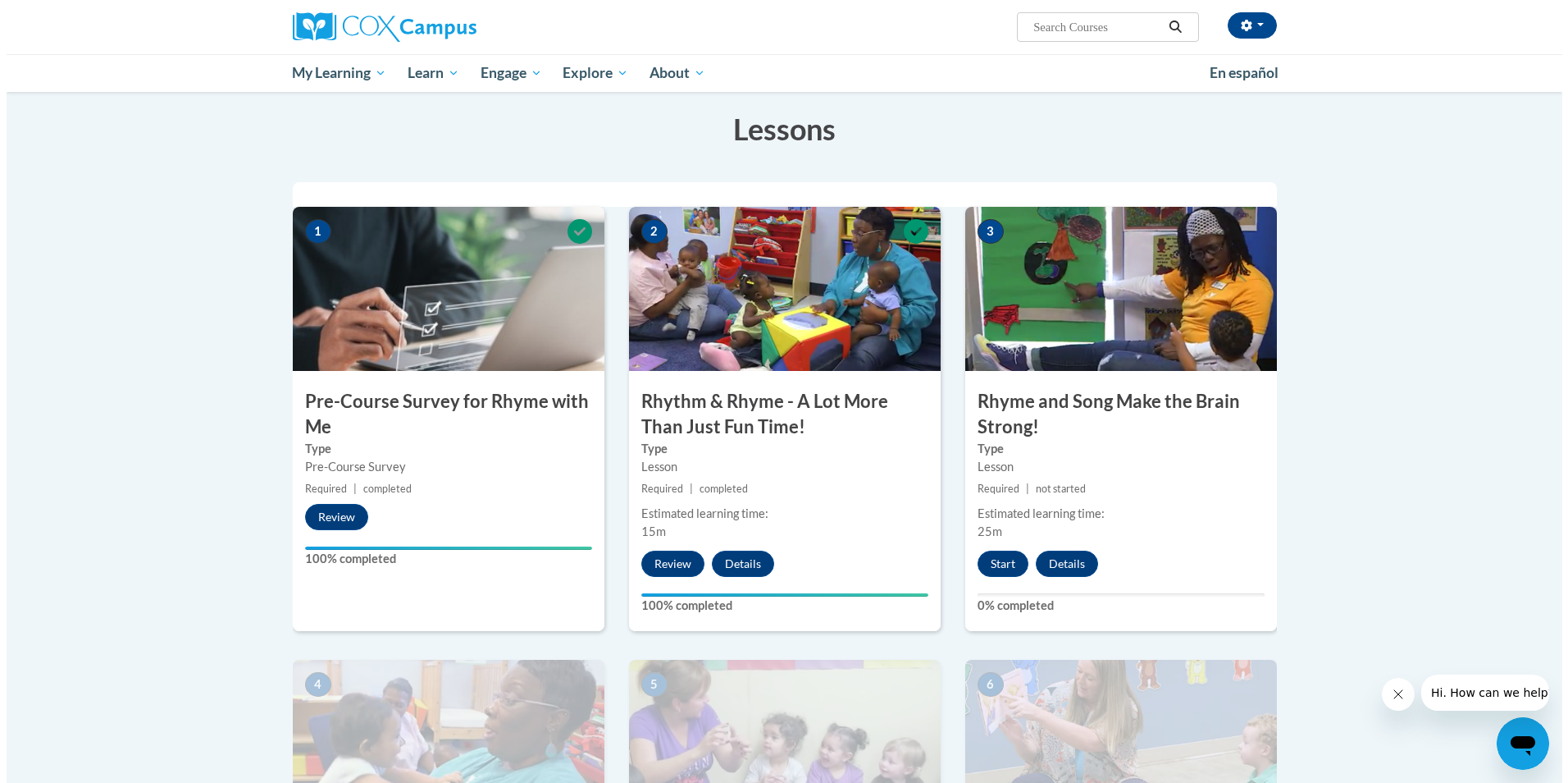
scroll to position [328, 0]
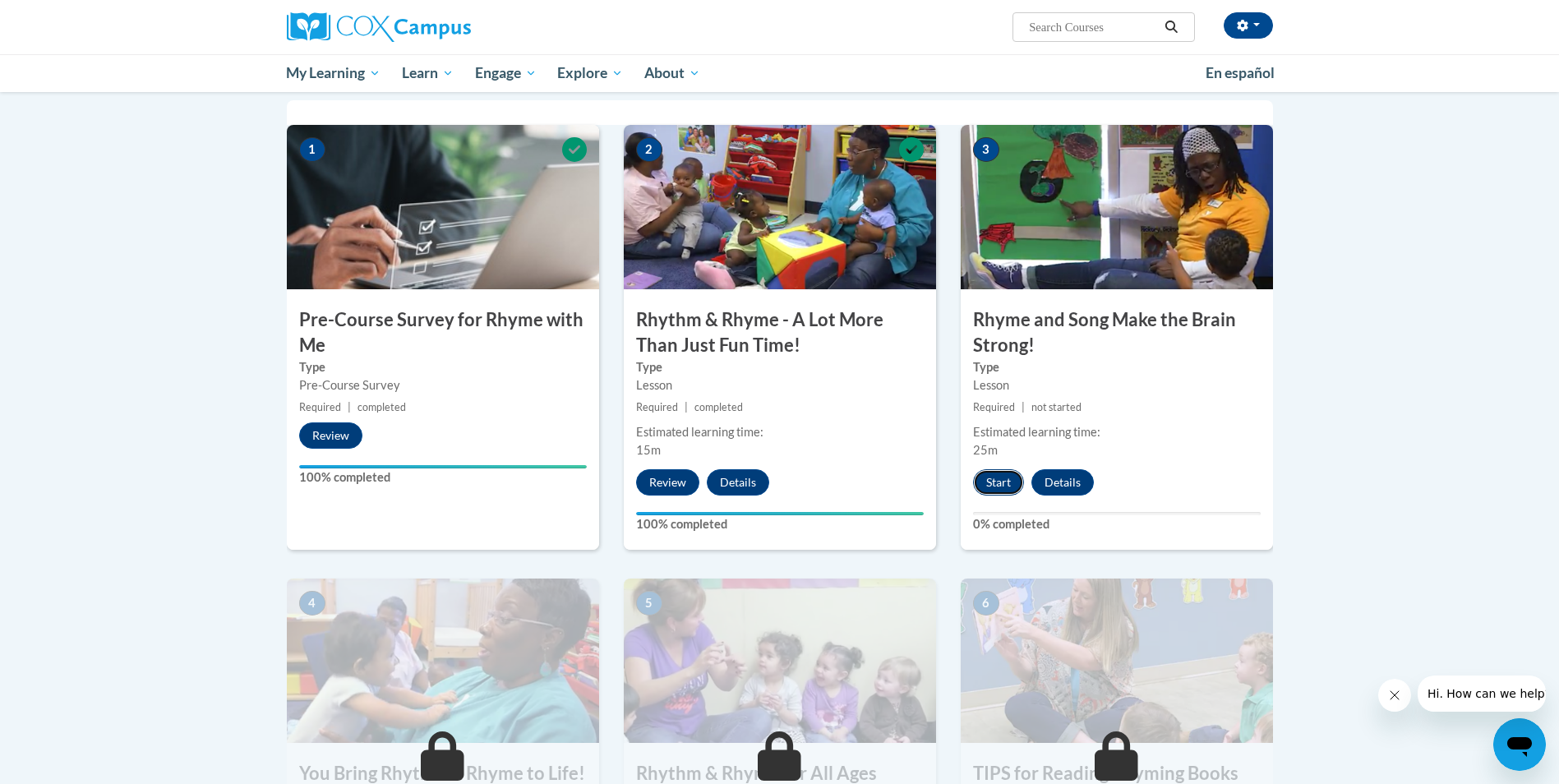
click at [1002, 482] on button "Start" at bounding box center [998, 482] width 51 height 26
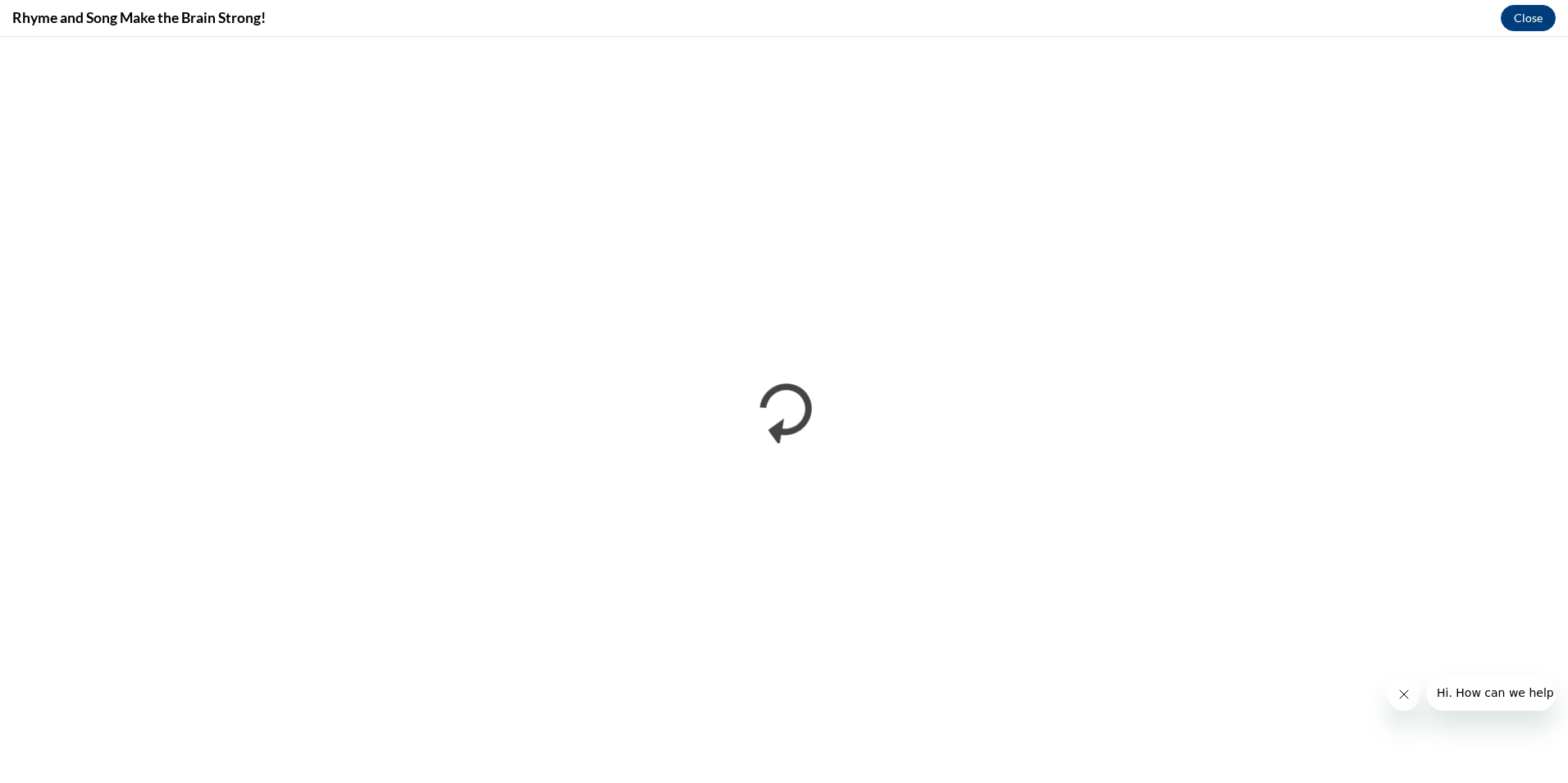
scroll to position [0, 0]
